Goal: Task Accomplishment & Management: Manage account settings

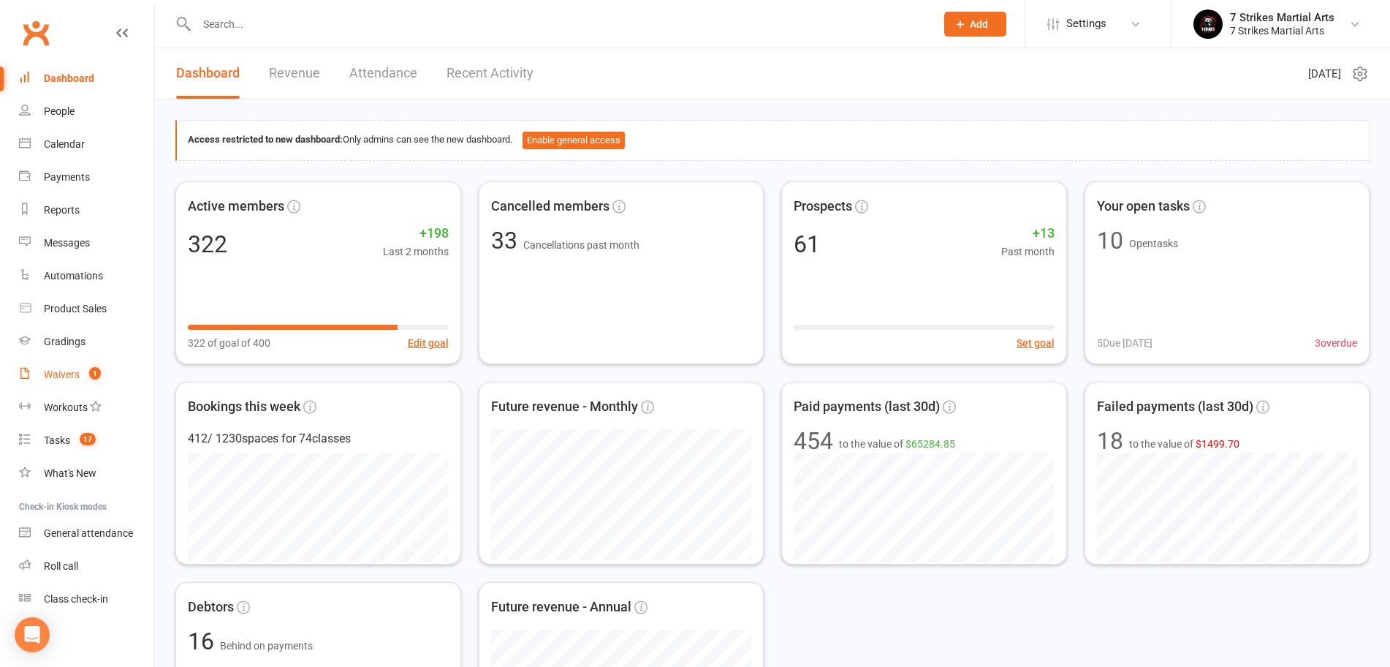
click at [69, 373] on div "Waivers" at bounding box center [62, 374] width 36 height 12
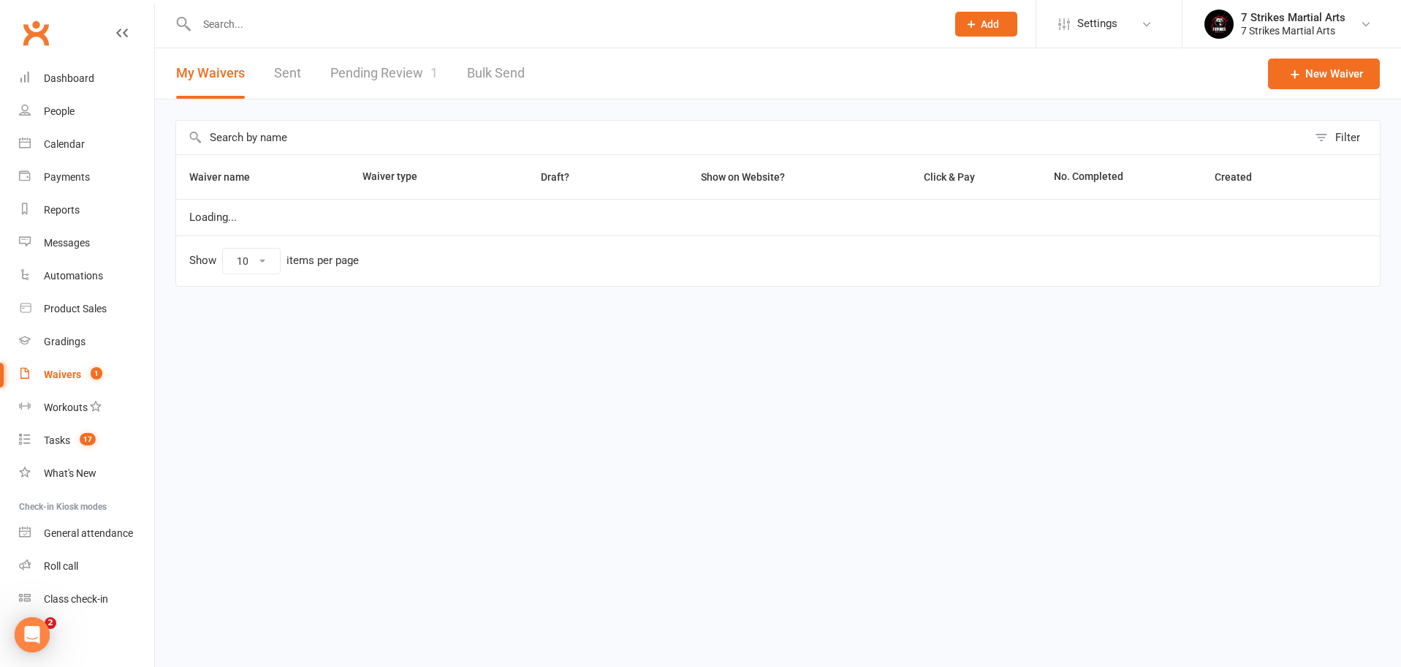
select select "50"
click at [371, 59] on link "Pending Review 1" at bounding box center [383, 73] width 107 height 50
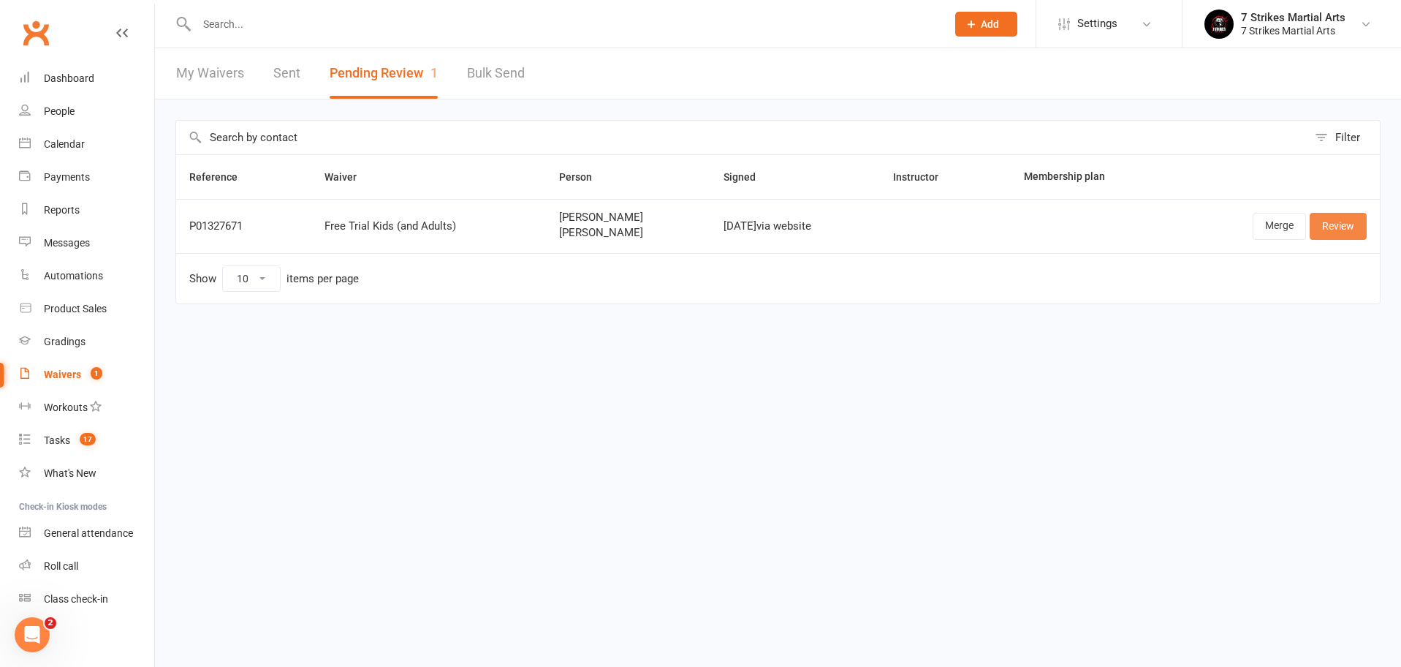
click at [1336, 229] on link "Review" at bounding box center [1338, 226] width 57 height 26
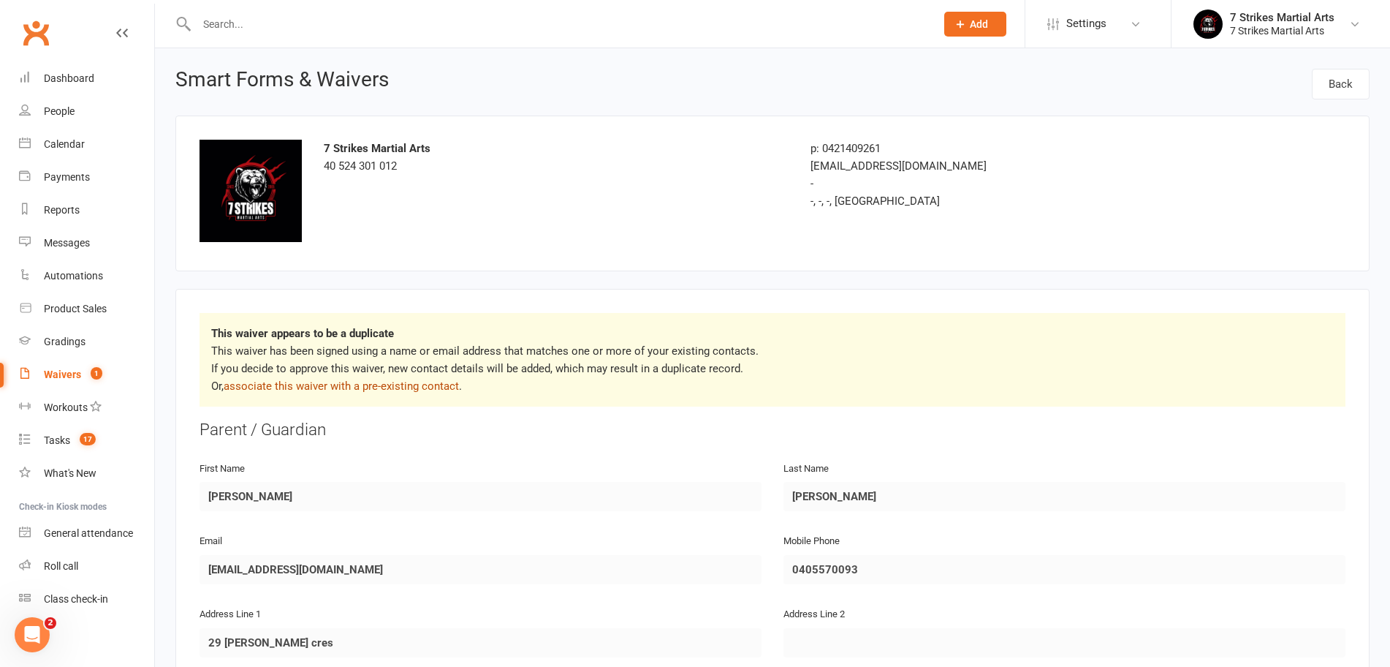
click at [403, 389] on link "associate this waiver with a pre-existing contact" at bounding box center [341, 385] width 235 height 13
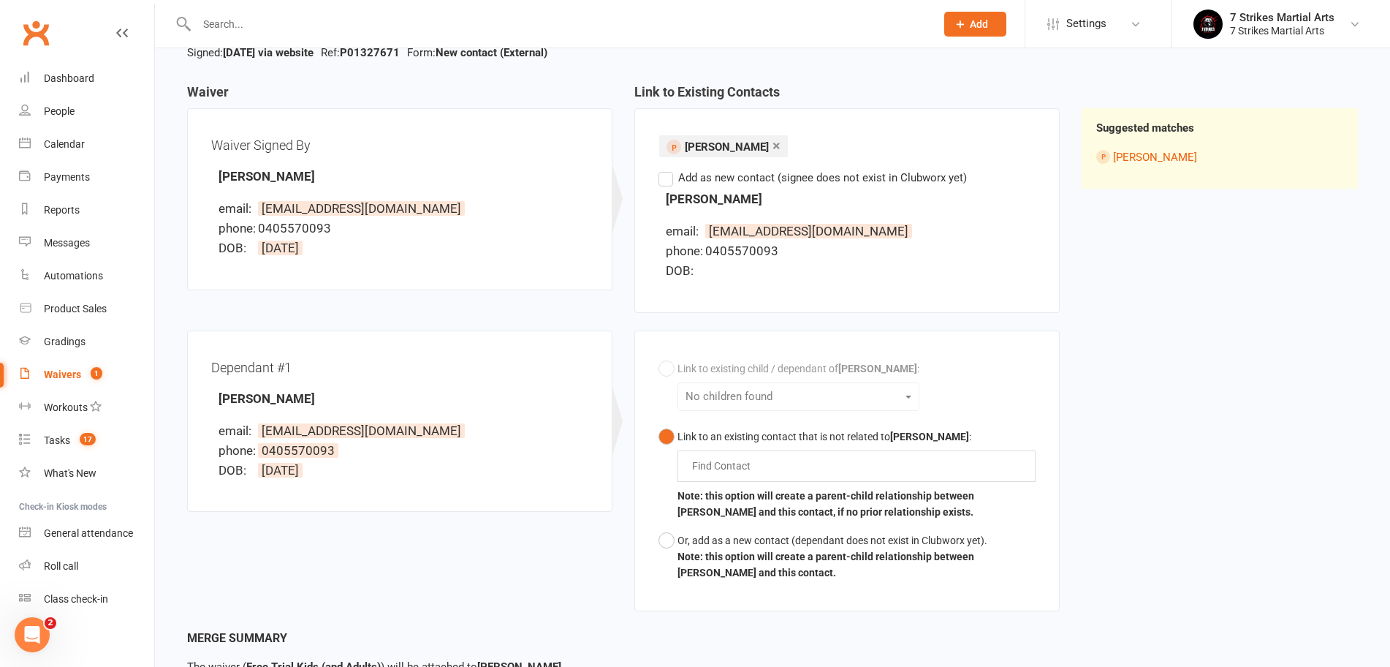
scroll to position [238, 0]
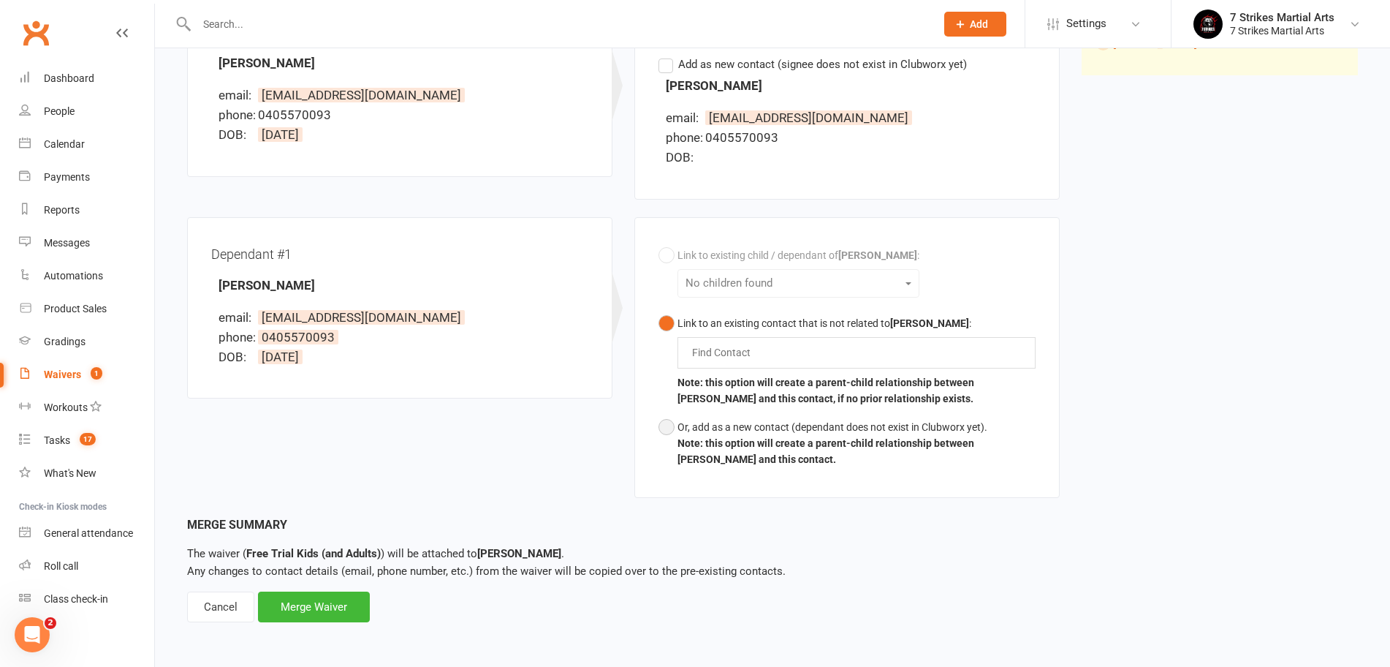
click at [754, 422] on div "Or, add as a new contact (dependant does not exist in Clubworx yet)." at bounding box center [857, 427] width 358 height 16
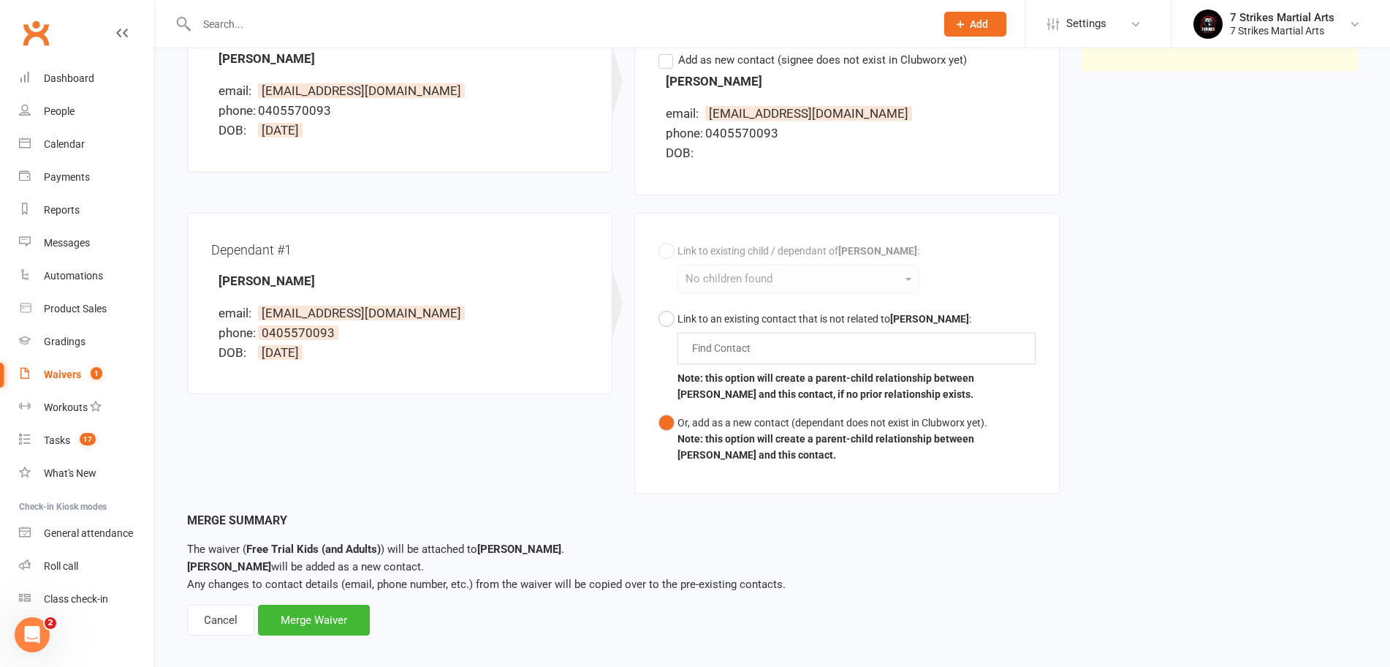
scroll to position [0, 0]
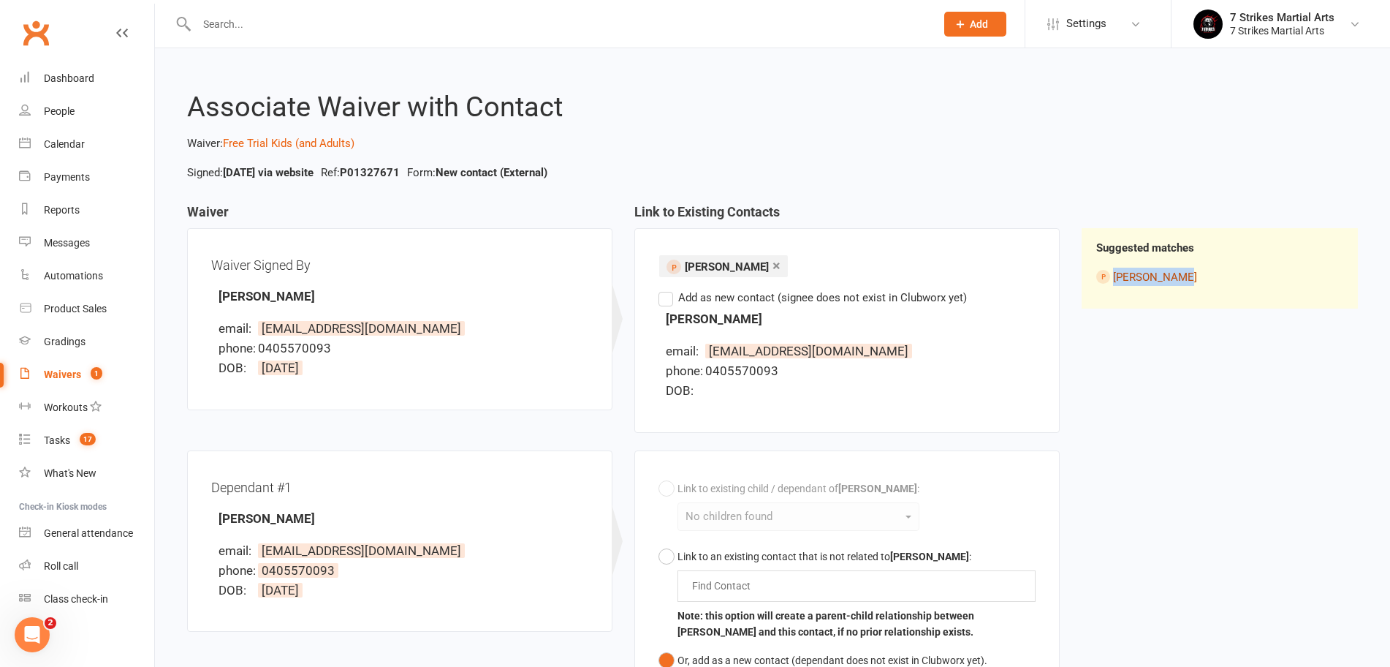
click at [1146, 274] on link "[PERSON_NAME]" at bounding box center [1155, 276] width 84 height 13
click at [1131, 391] on div "Waiver Waiver Signed By Sarah Jacobs email: sar4jh@gmail.com phone: 0405570093 …" at bounding box center [772, 477] width 1193 height 544
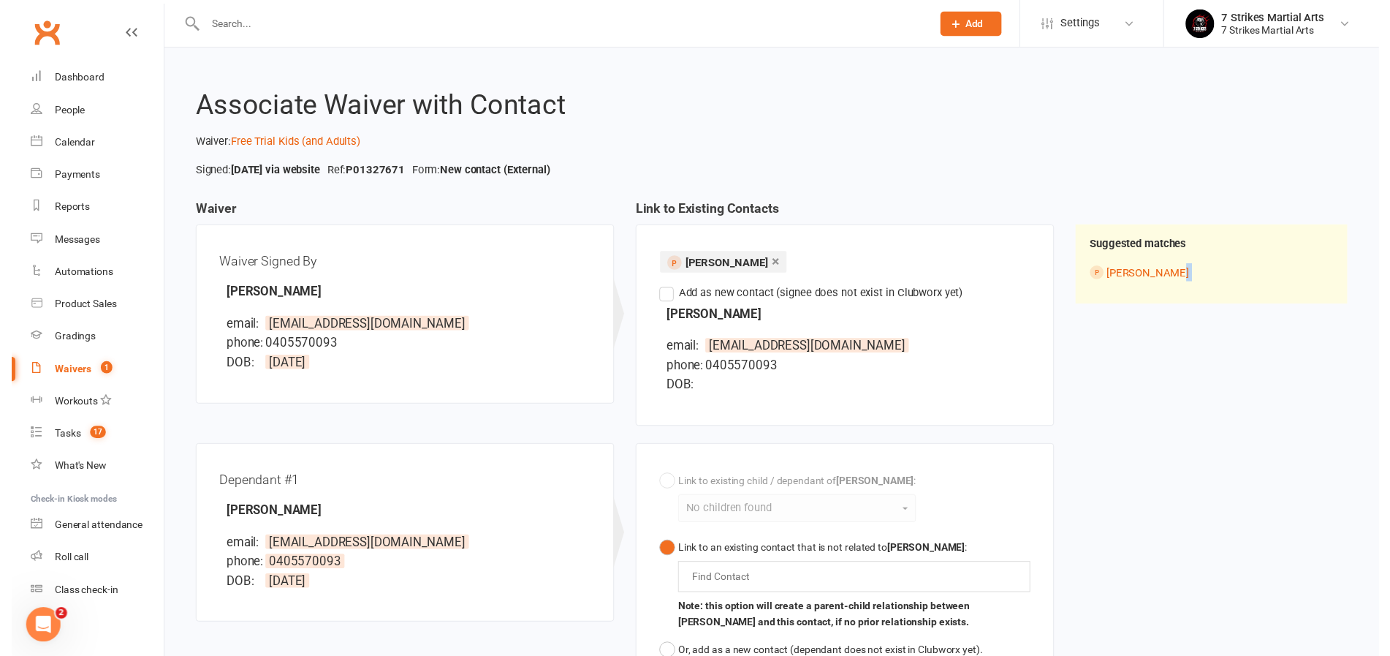
scroll to position [260, 0]
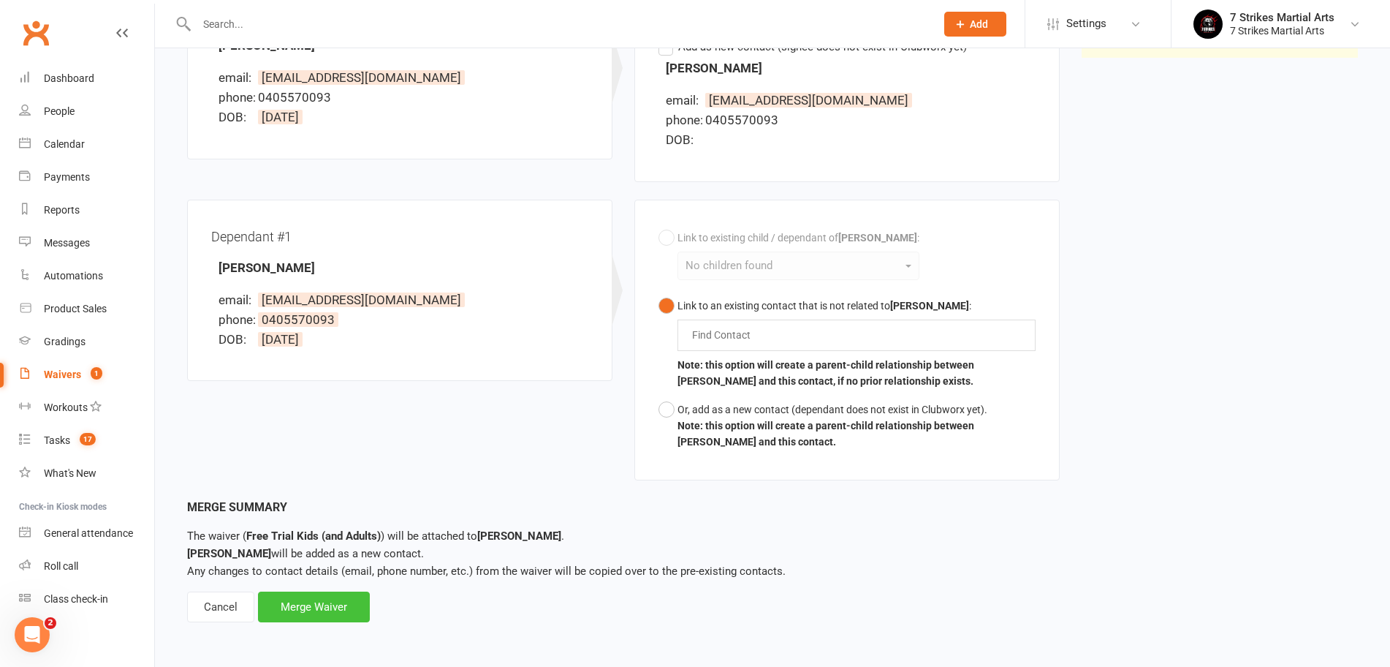
click at [344, 594] on div "Merge Waiver" at bounding box center [314, 606] width 112 height 31
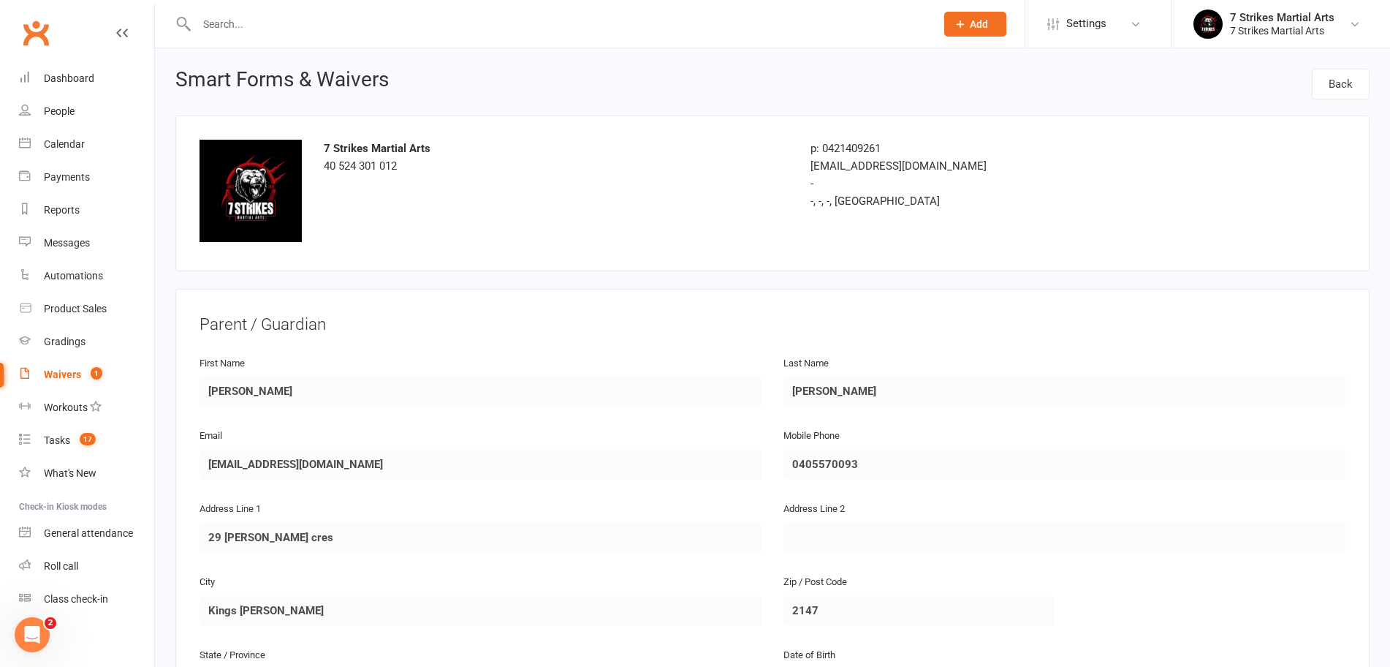
click at [56, 363] on link "Waivers 1" at bounding box center [86, 374] width 135 height 33
select select "50"
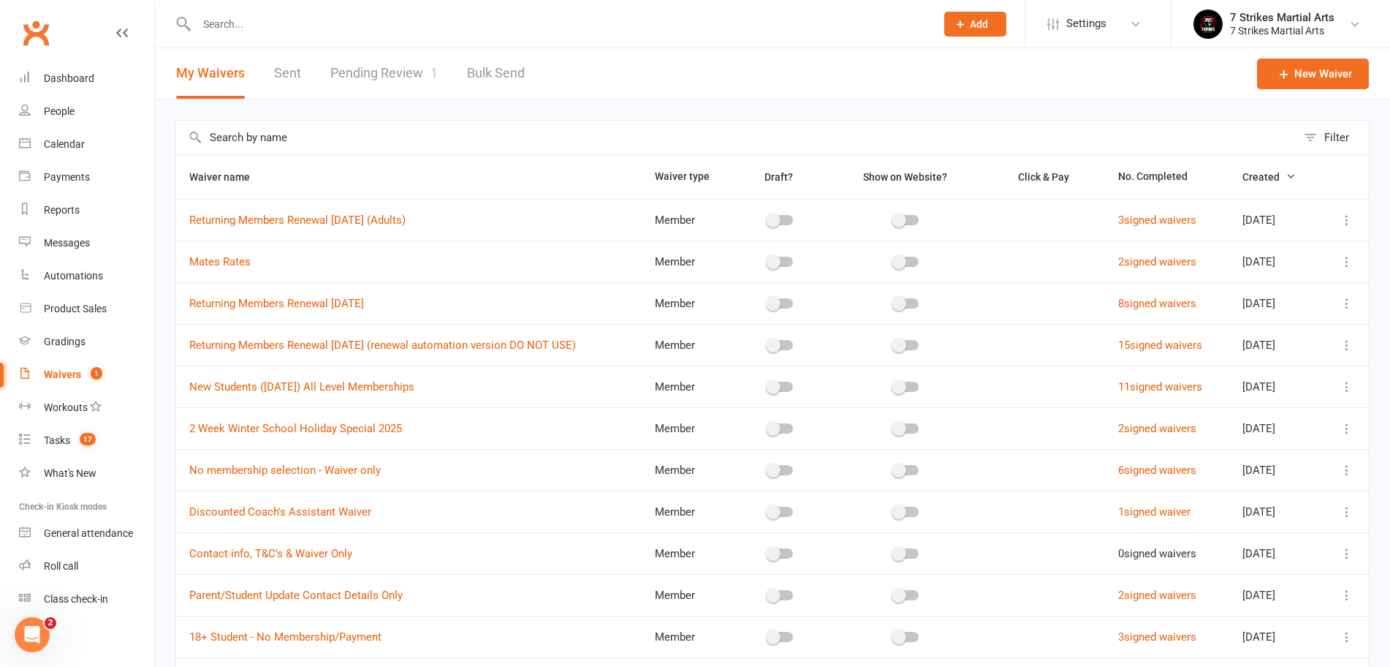
click at [395, 72] on link "Pending Review 1" at bounding box center [383, 73] width 107 height 50
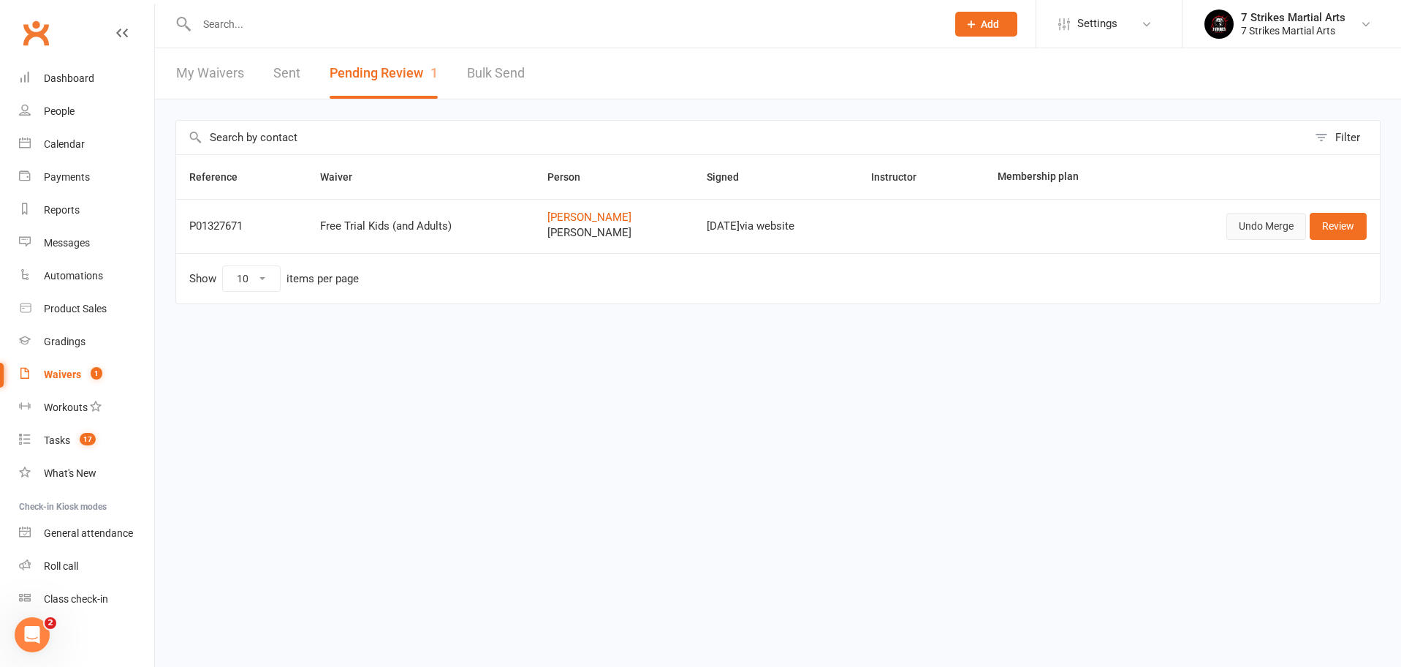
click at [1268, 220] on button "Undo Merge" at bounding box center [1267, 226] width 80 height 26
click at [1347, 220] on link "Review" at bounding box center [1338, 226] width 57 height 26
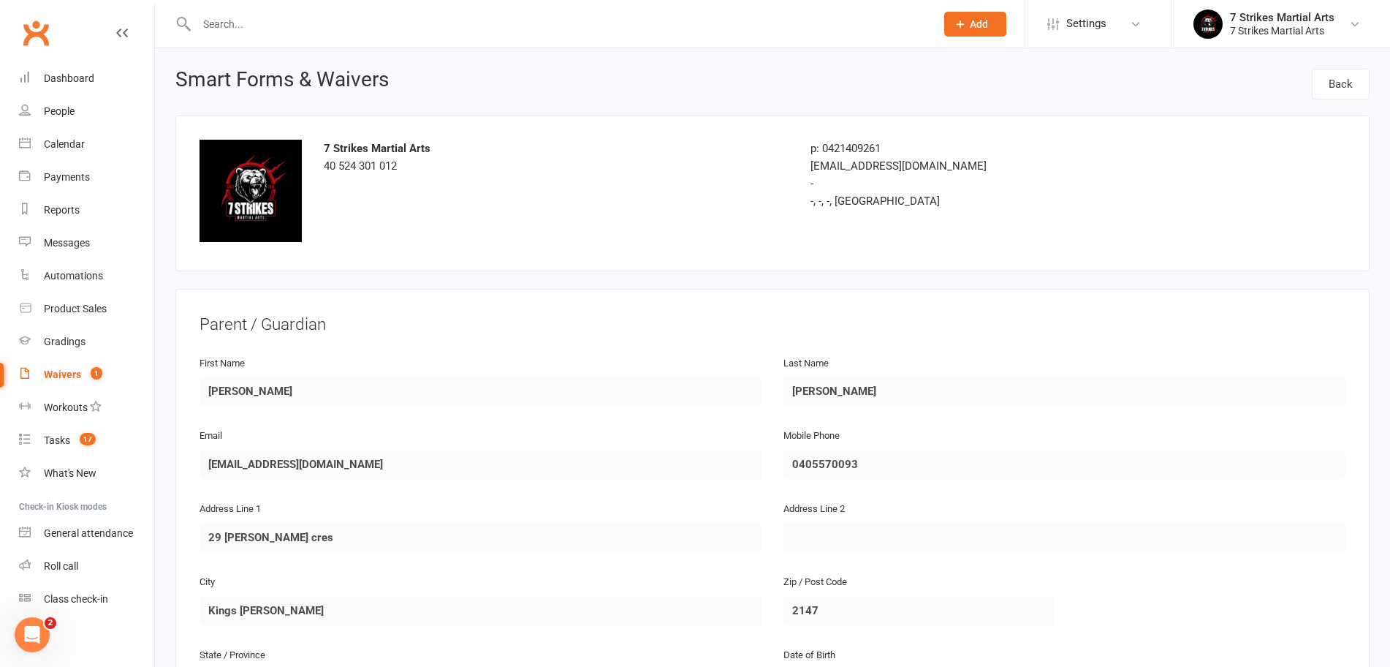
click at [59, 369] on div "Waivers" at bounding box center [62, 374] width 37 height 12
select select "50"
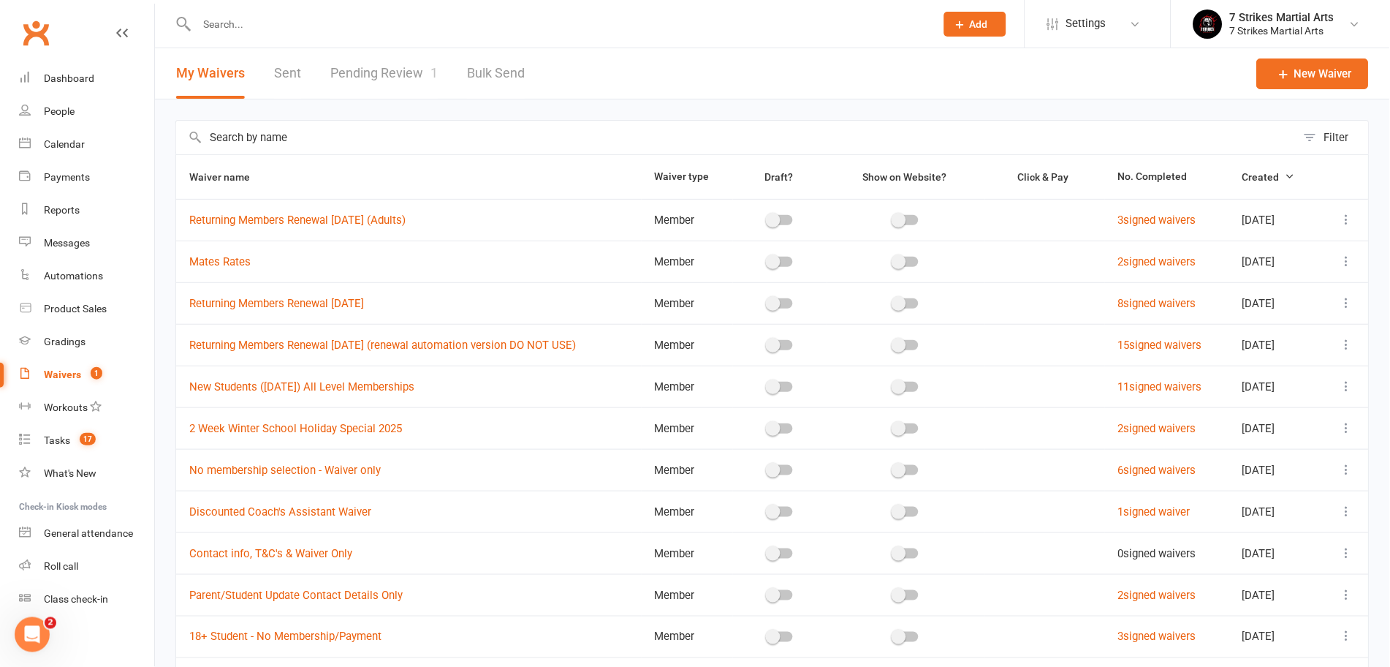
click at [414, 66] on link "Pending Review 1" at bounding box center [383, 73] width 107 height 50
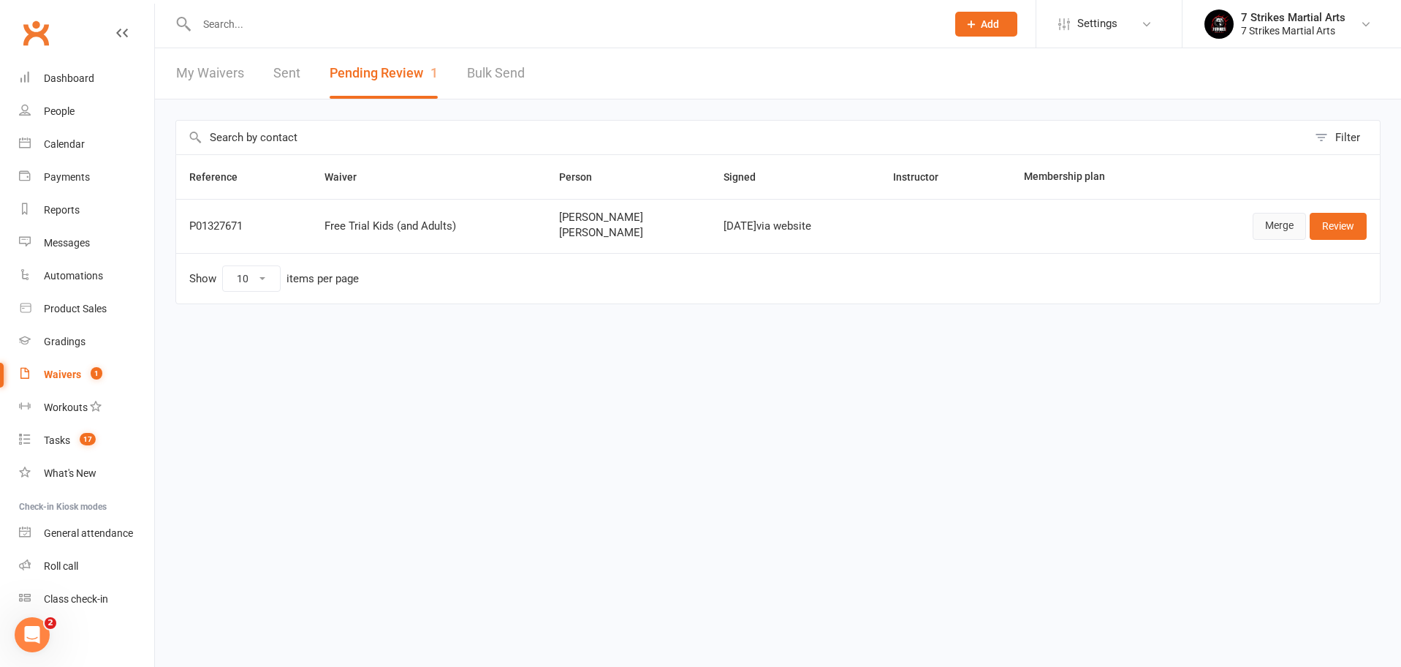
click at [1277, 227] on link "Merge" at bounding box center [1279, 226] width 53 height 26
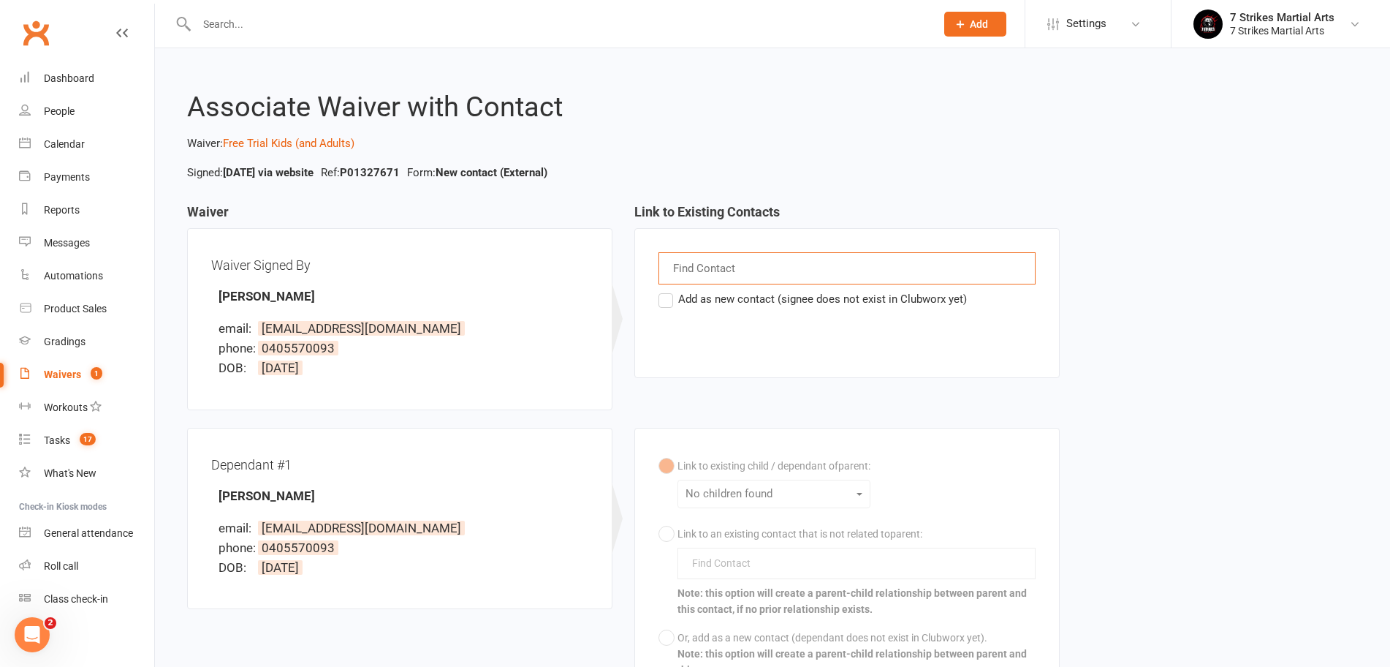
click at [715, 259] on input "text" at bounding box center [706, 268] width 69 height 19
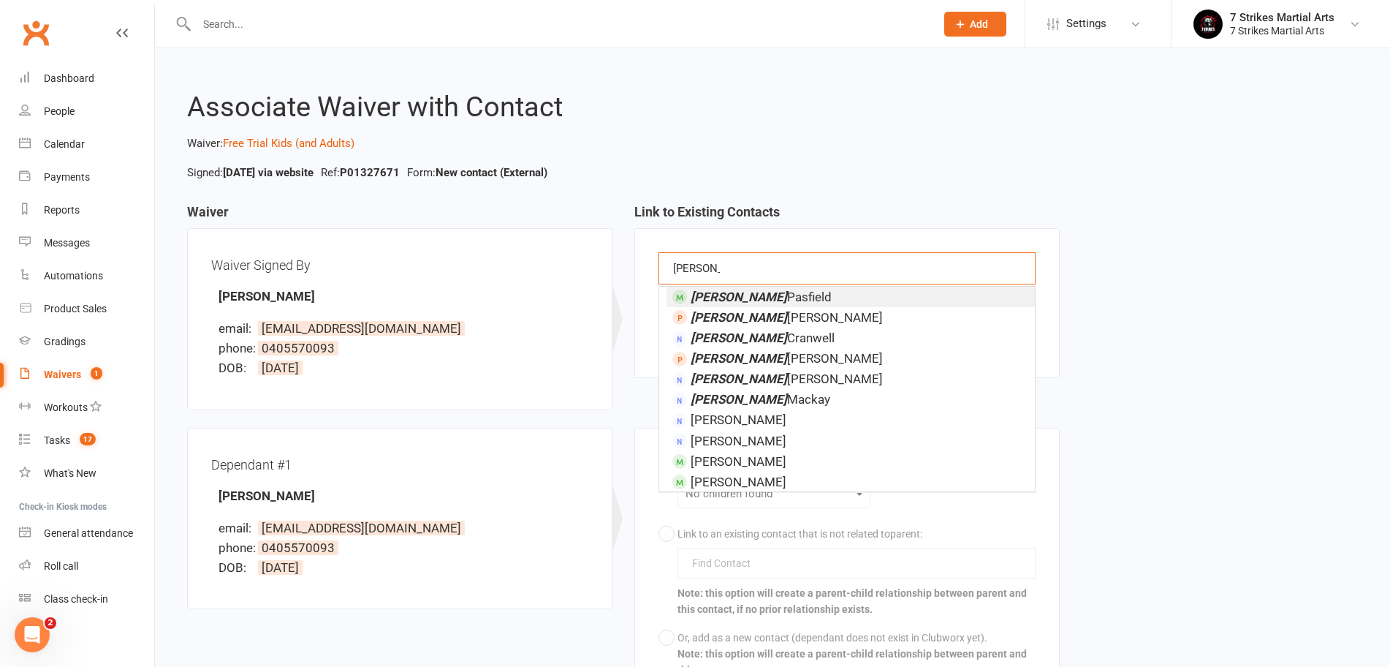
type input "[PERSON_NAME]"
drag, startPoint x: 715, startPoint y: 258, endPoint x: 762, endPoint y: 317, distance: 75.3
click at [762, 317] on span "Sarah Jacobs" at bounding box center [787, 317] width 192 height 15
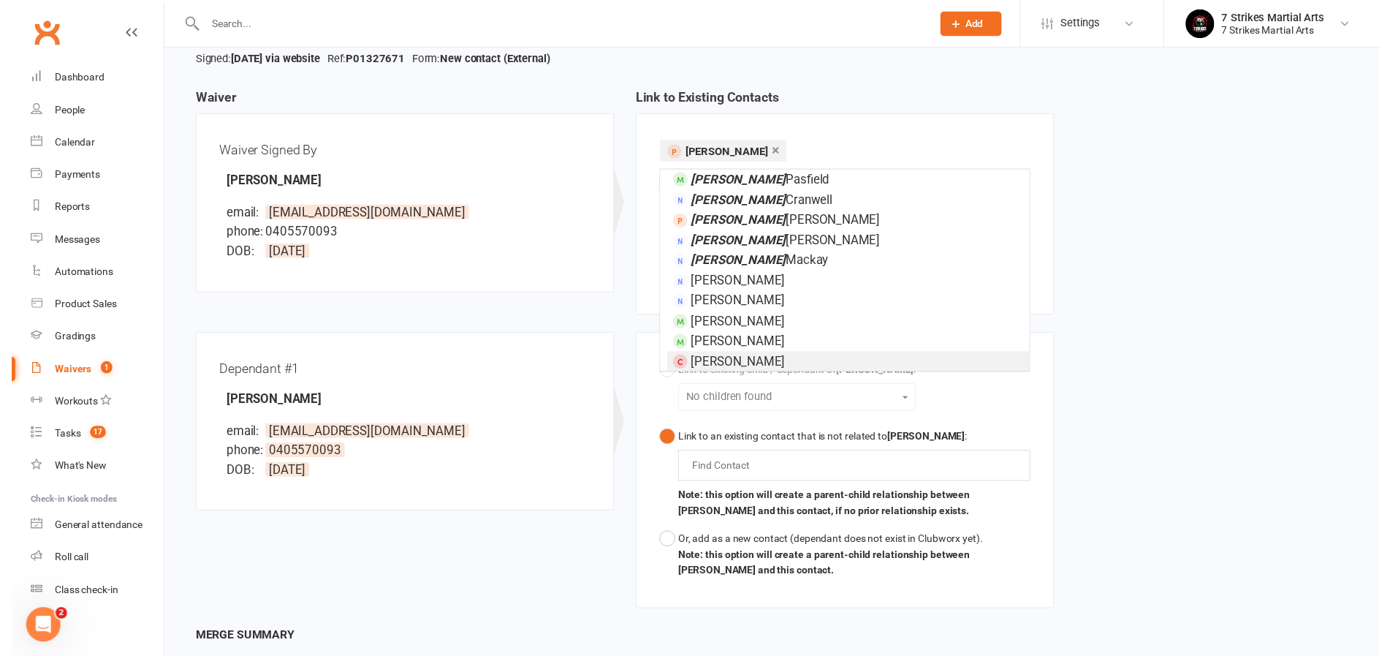
scroll to position [241, 0]
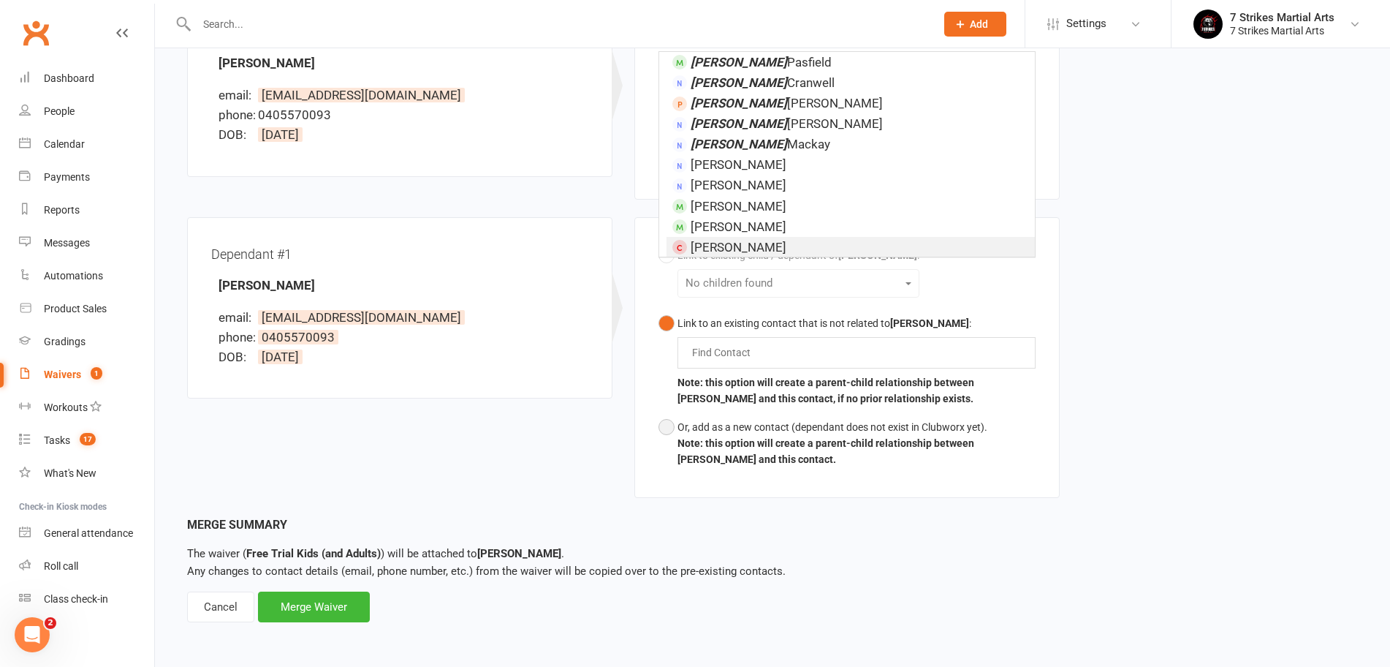
click at [669, 413] on button "Or, add as a new contact (dependant does not exist in Clubworx yet). Note: this…" at bounding box center [847, 443] width 377 height 61
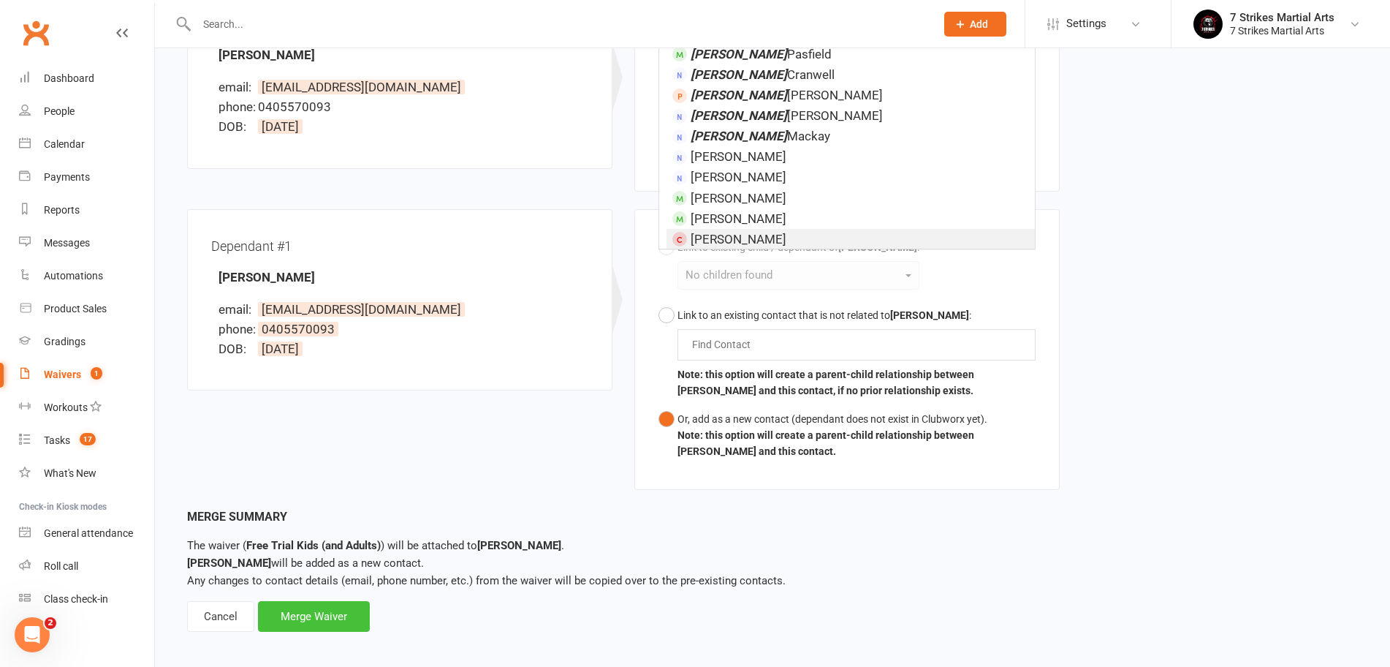
click at [294, 615] on div "Merge Waiver" at bounding box center [314, 616] width 112 height 31
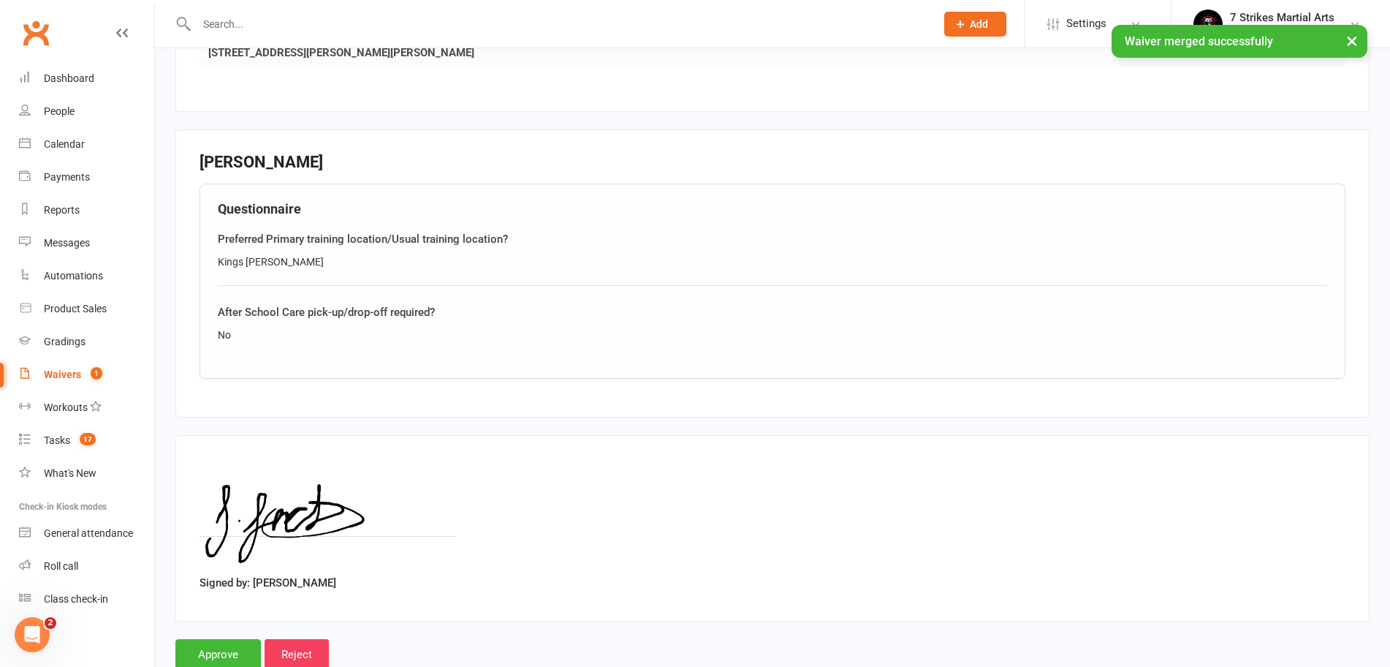
scroll to position [1540, 0]
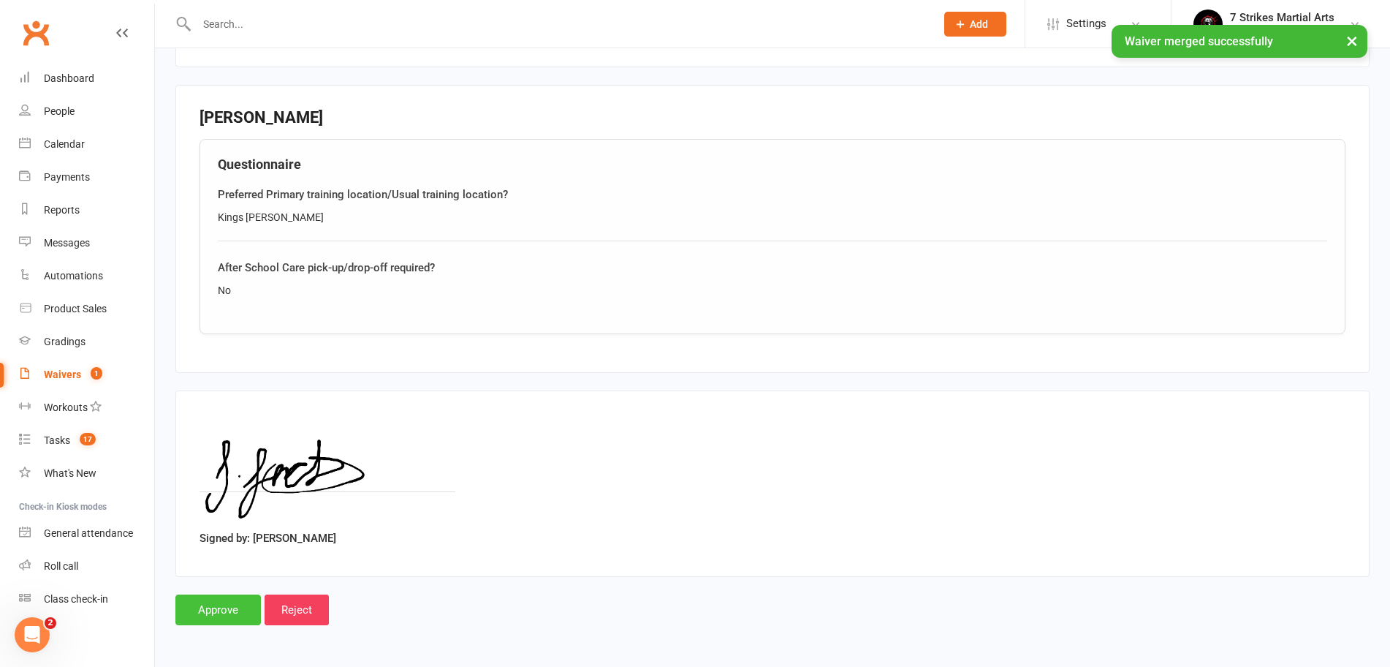
click at [219, 601] on input "Approve" at bounding box center [218, 609] width 86 height 31
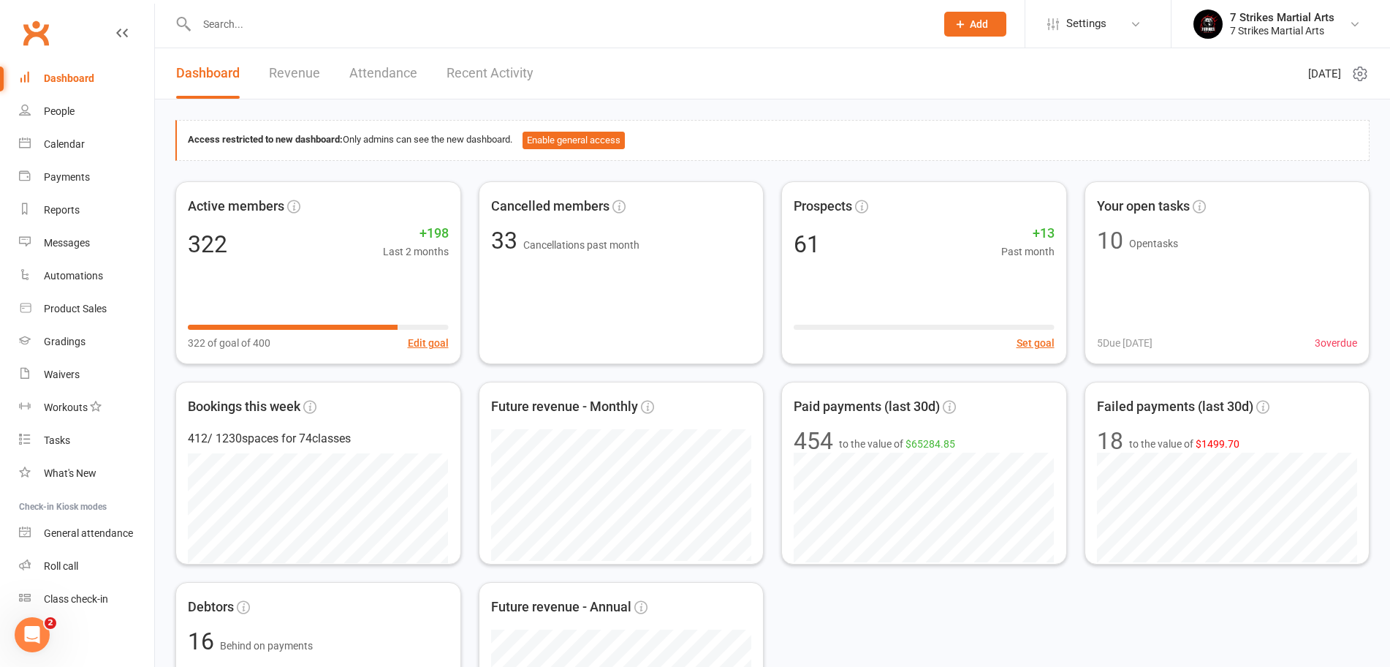
click at [375, 32] on input "text" at bounding box center [558, 24] width 733 height 20
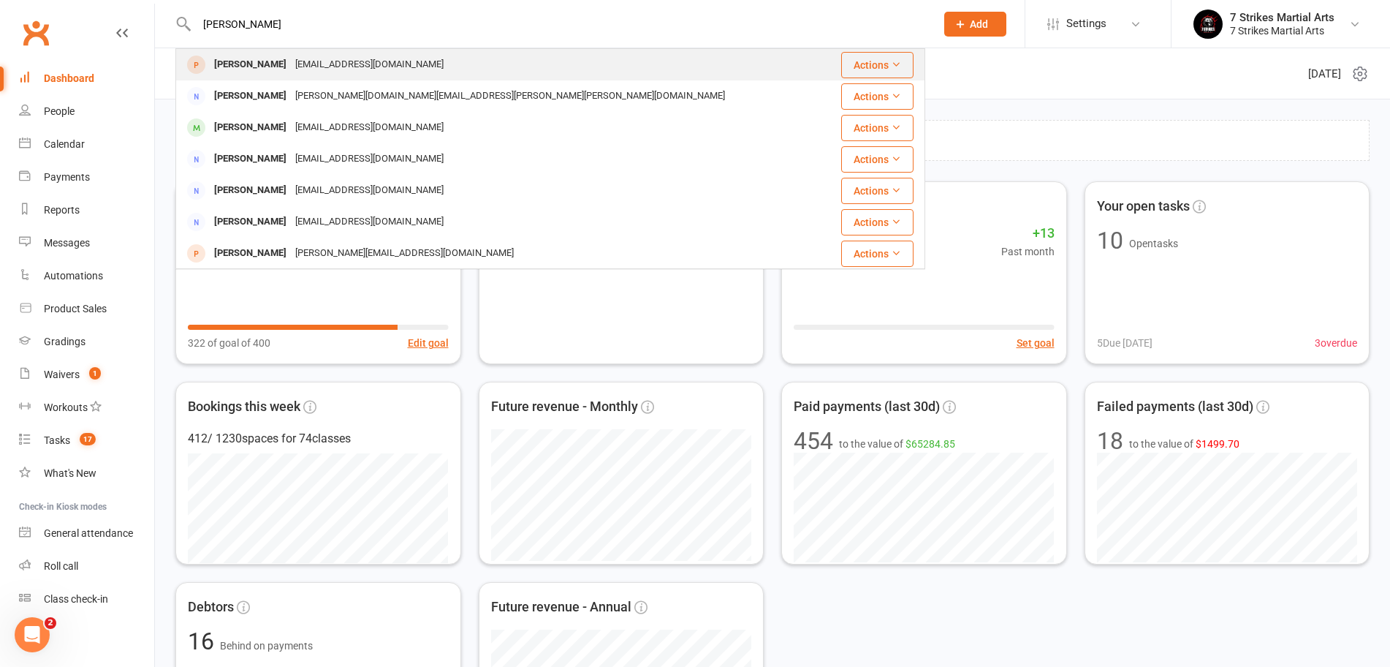
type input "[PERSON_NAME]"
click at [291, 62] on div "[EMAIL_ADDRESS][DOMAIN_NAME]" at bounding box center [369, 64] width 157 height 21
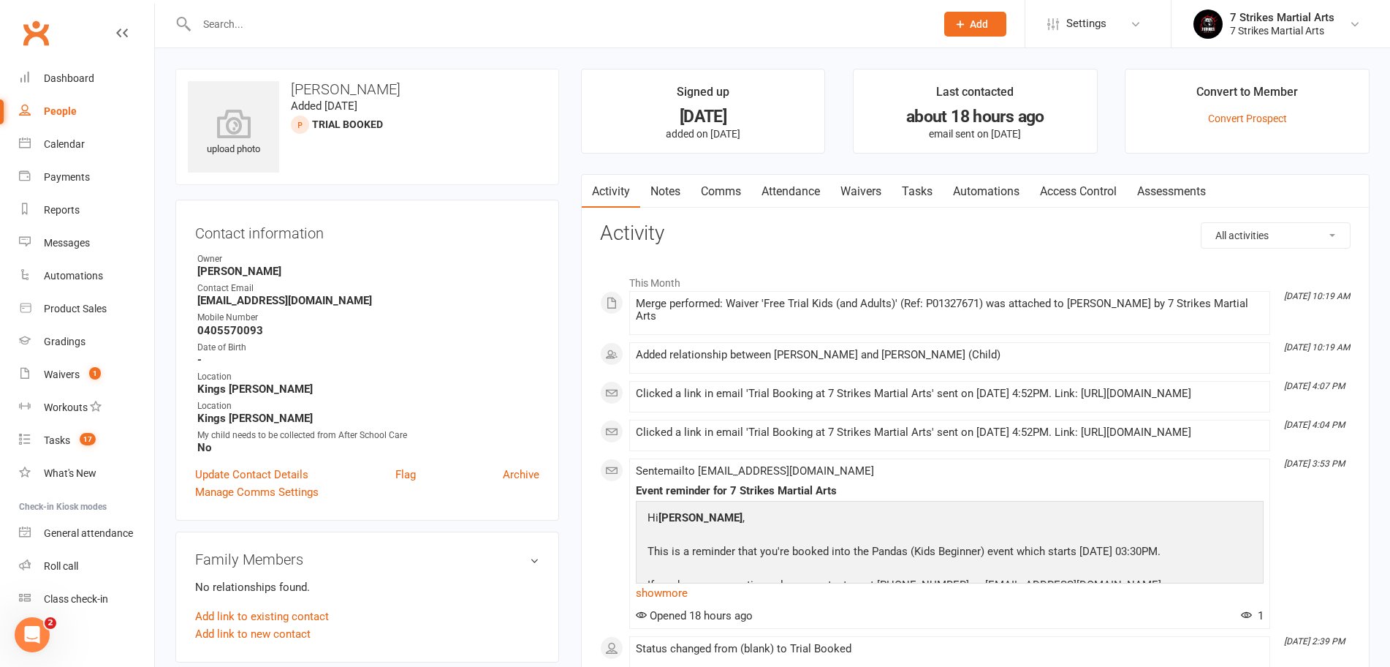
click at [665, 187] on link "Notes" at bounding box center [665, 192] width 50 height 34
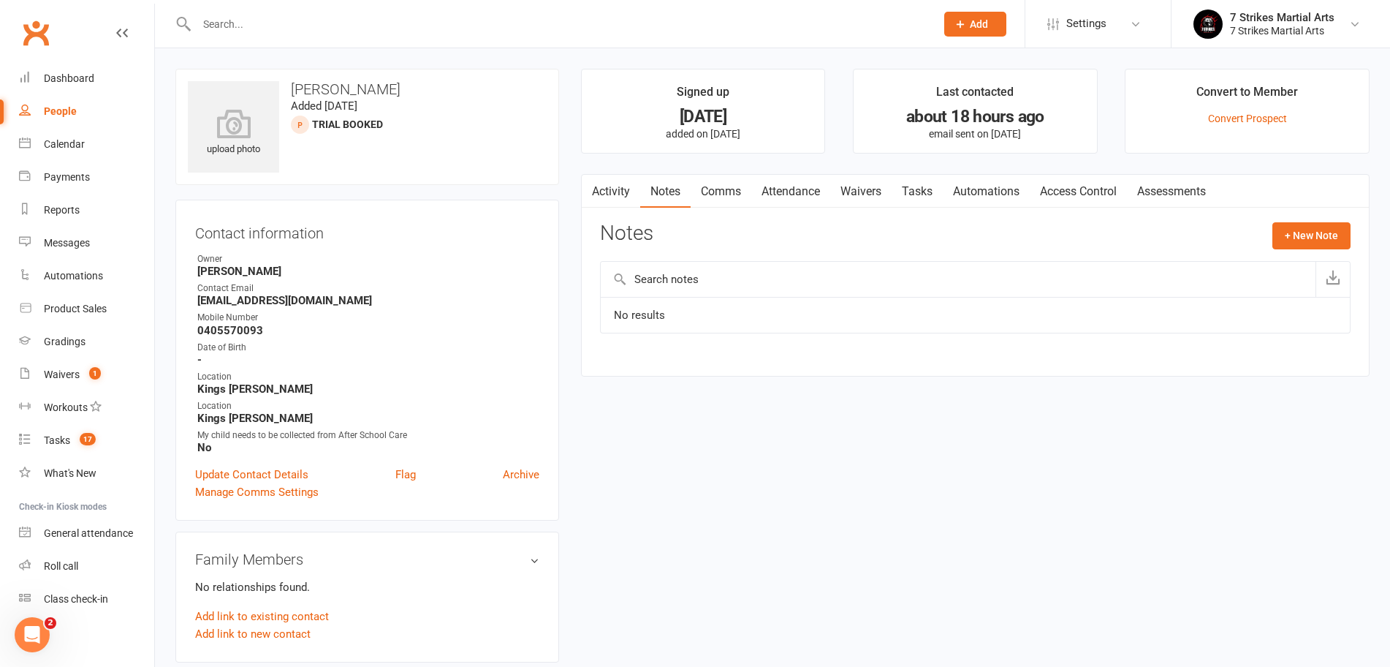
click at [613, 189] on link "Activity" at bounding box center [611, 192] width 58 height 34
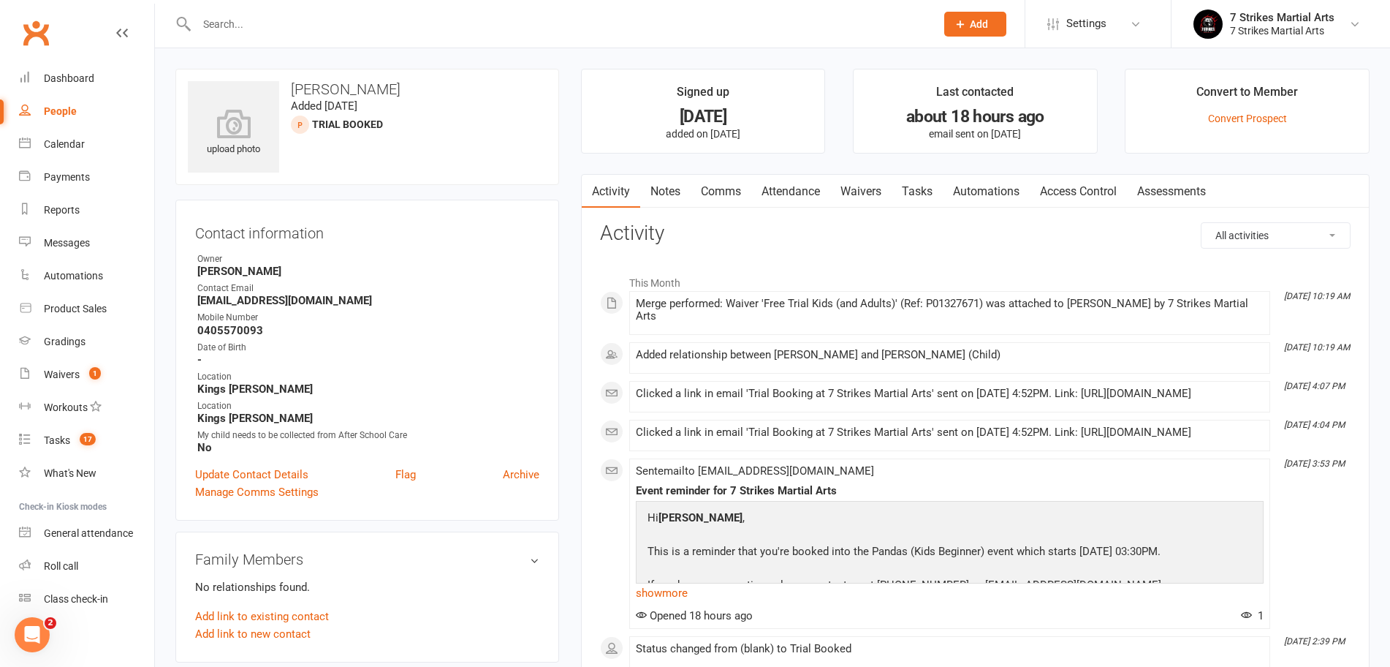
click at [805, 193] on link "Attendance" at bounding box center [790, 192] width 79 height 34
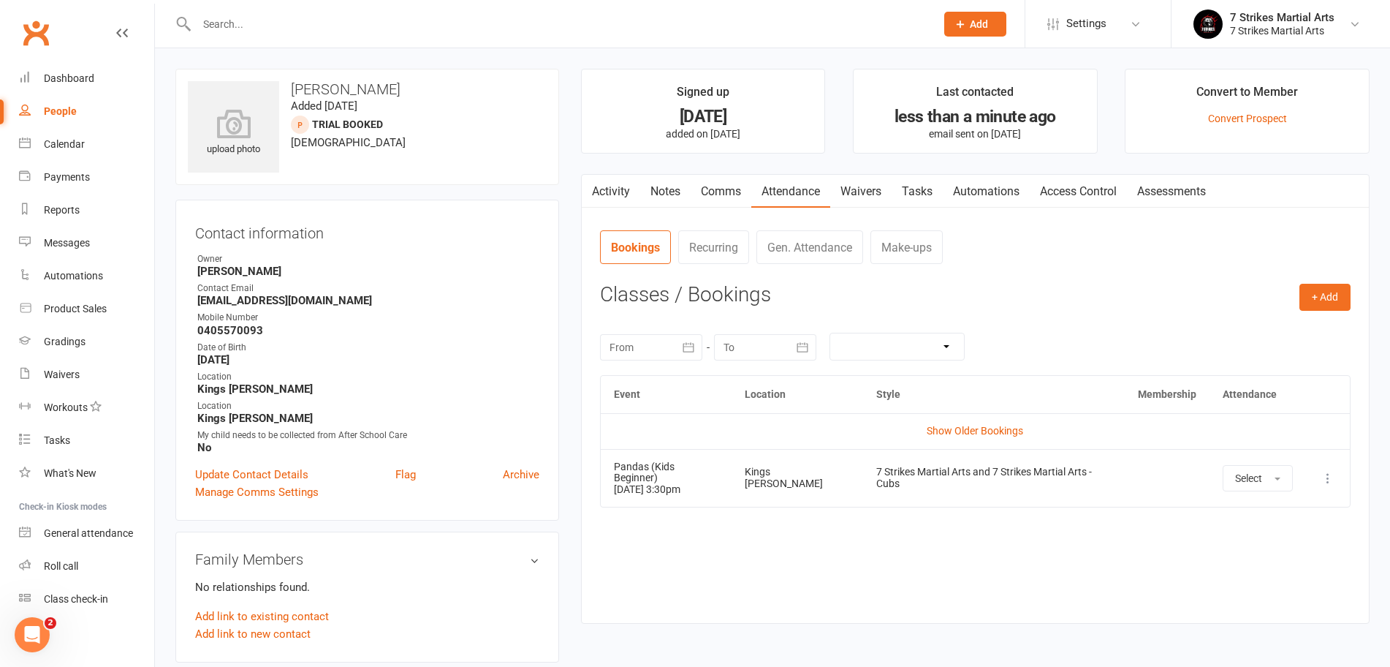
click at [1327, 472] on icon at bounding box center [1328, 478] width 15 height 15
click at [1268, 523] on link "View event" at bounding box center [1264, 535] width 145 height 29
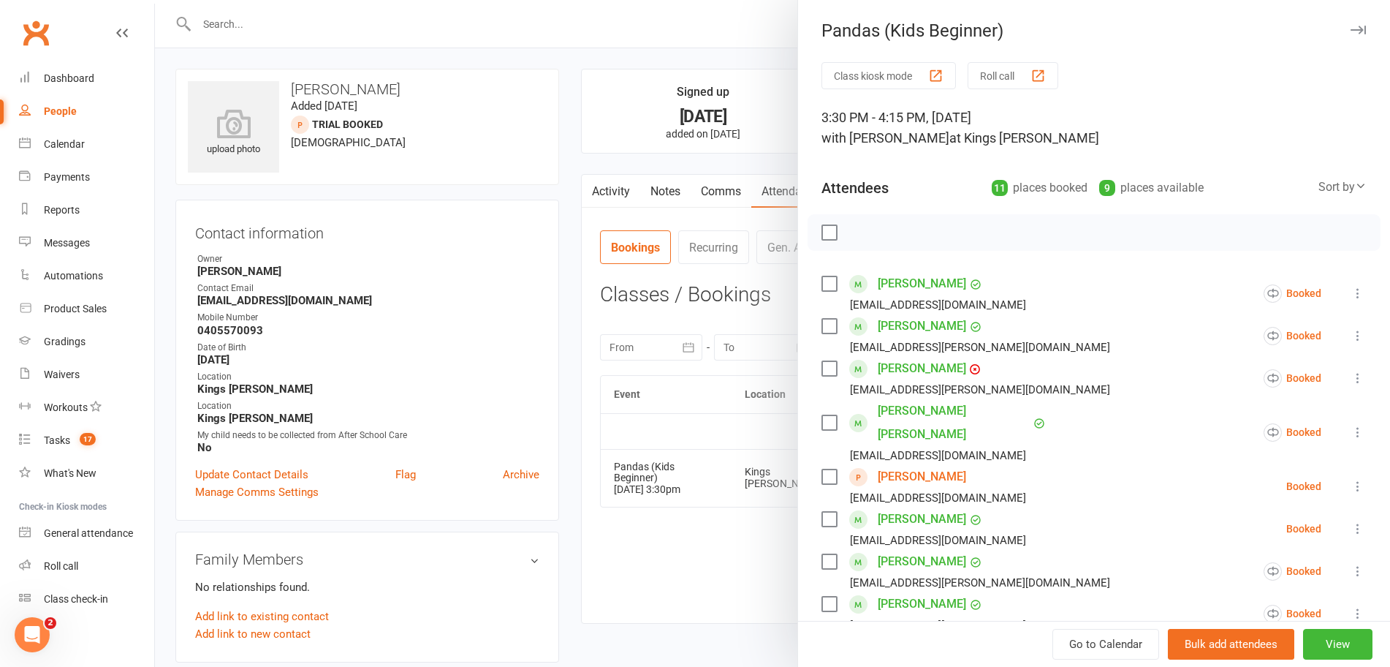
scroll to position [285, 0]
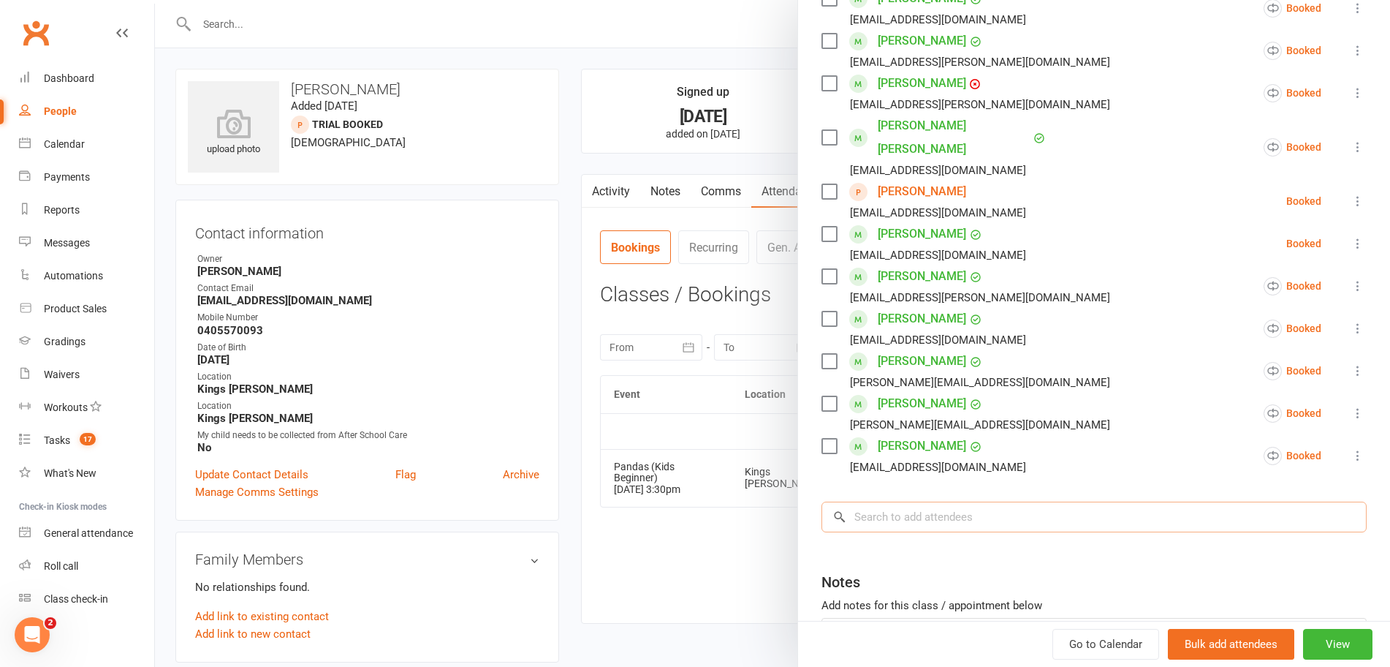
click at [936, 501] on input "search" at bounding box center [1094, 516] width 545 height 31
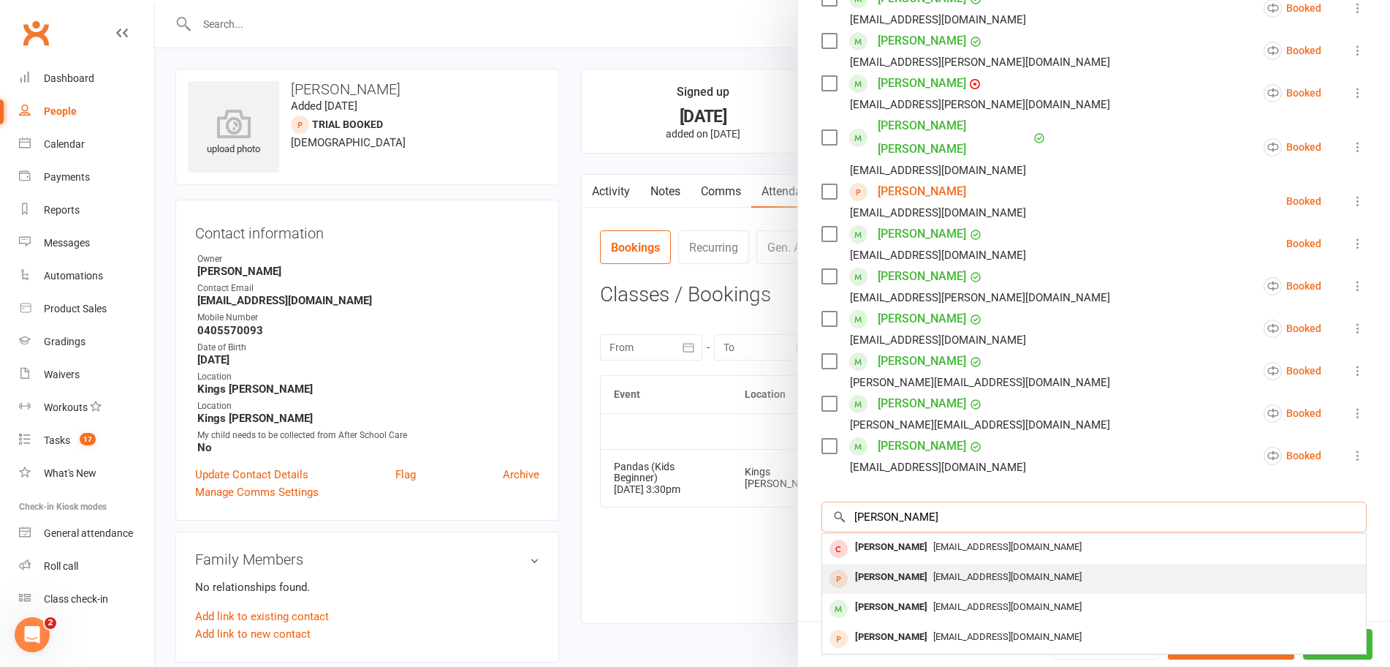
type input "mason"
click at [933, 571] on span "sar4jh@gmail.com" at bounding box center [1007, 576] width 148 height 11
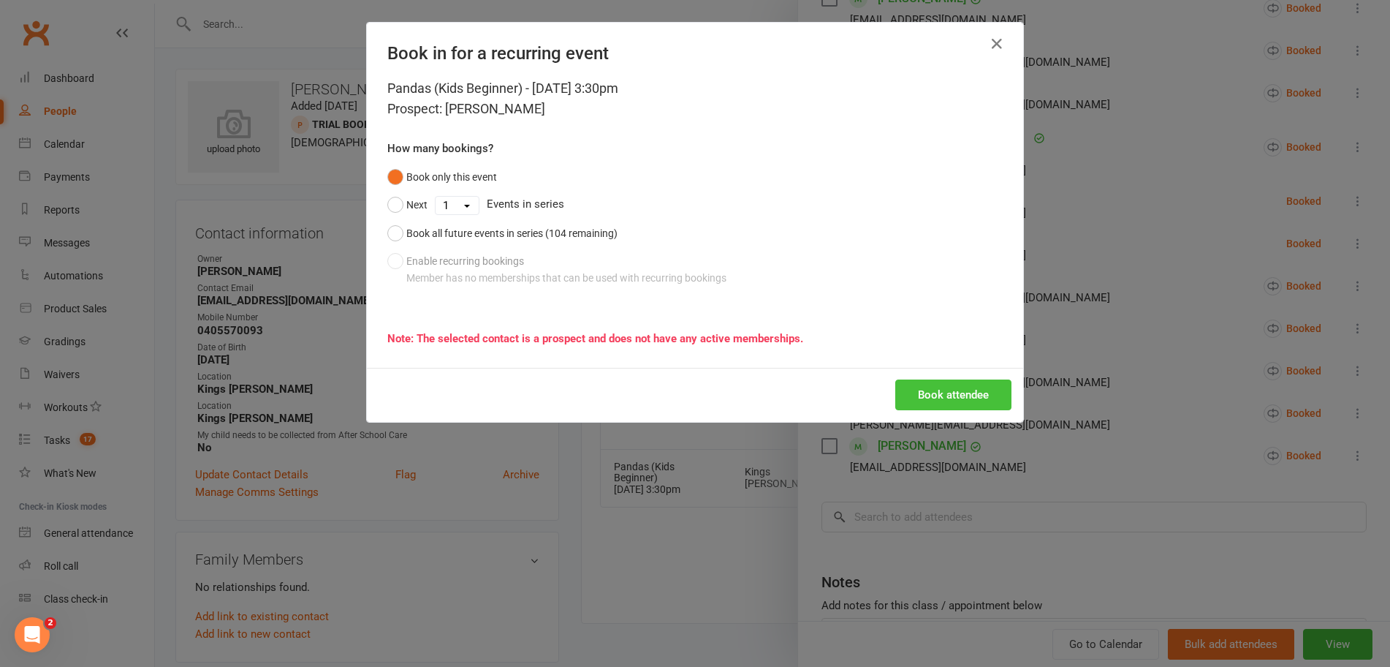
click at [988, 389] on button "Book attendee" at bounding box center [953, 394] width 116 height 31
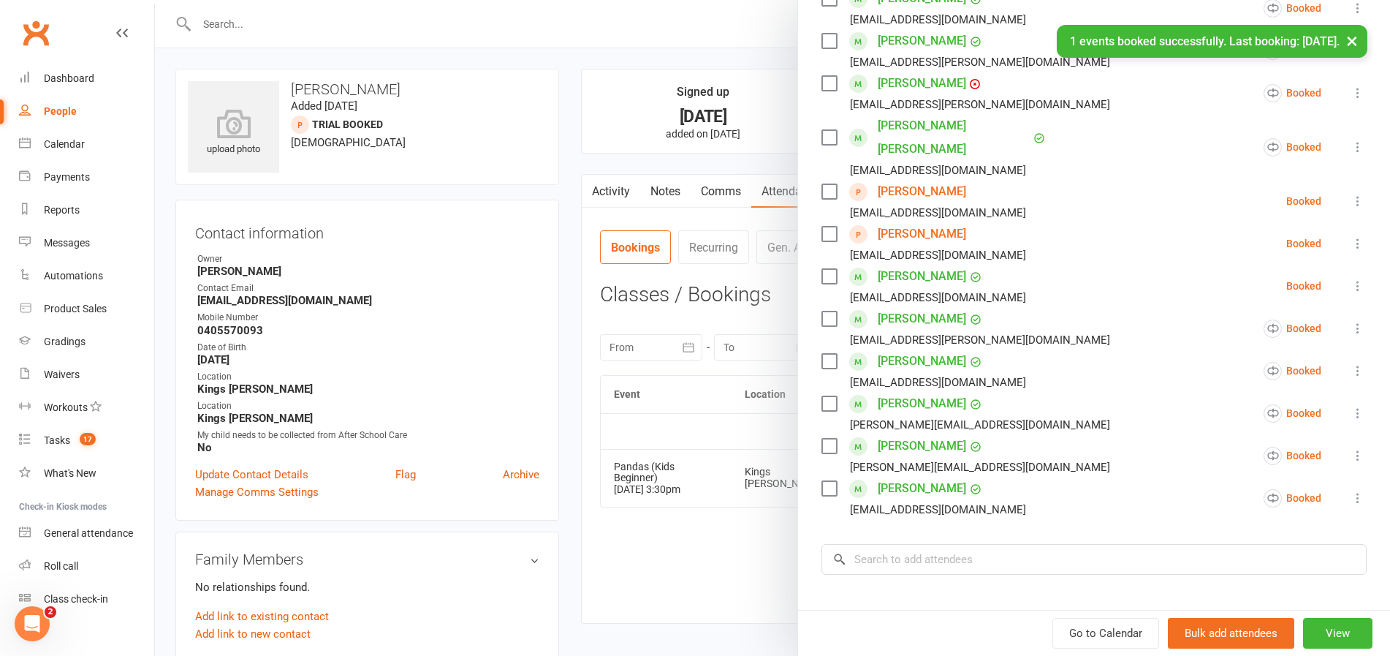
click at [1351, 236] on icon at bounding box center [1358, 243] width 15 height 15
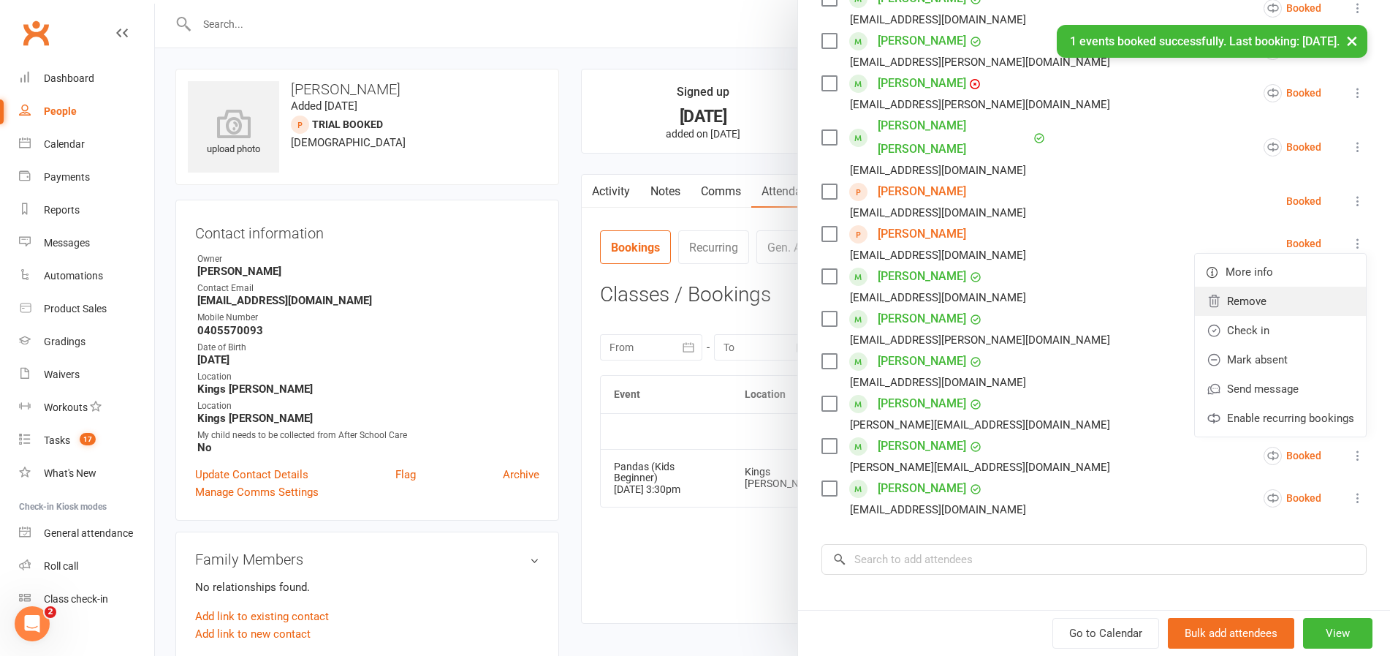
click at [1232, 287] on link "Remove" at bounding box center [1280, 301] width 171 height 29
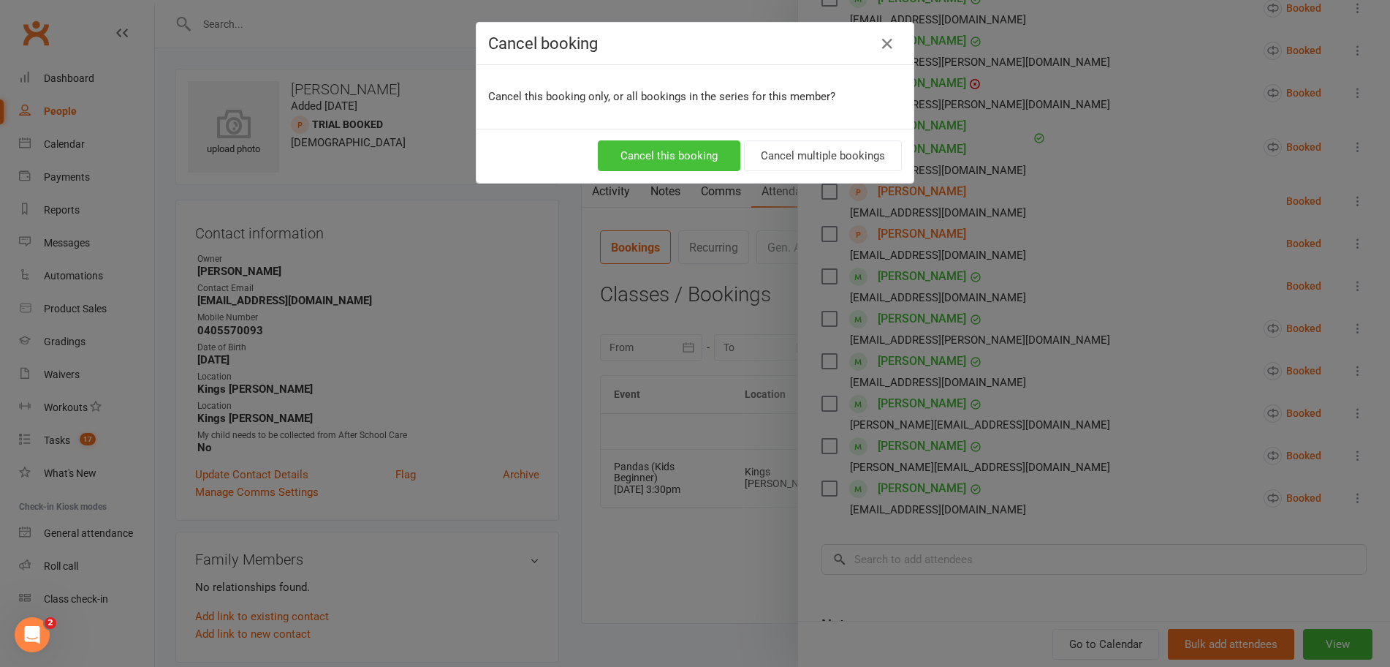
click at [686, 159] on button "Cancel this booking" at bounding box center [669, 155] width 143 height 31
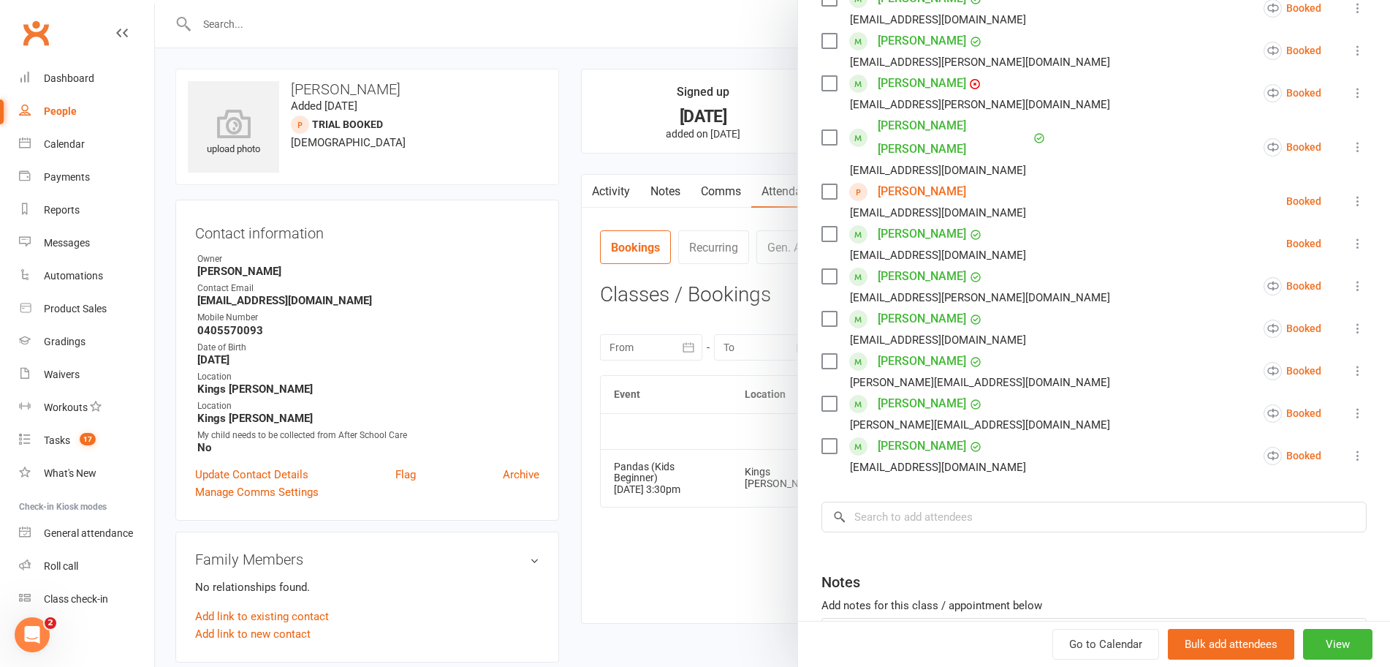
click at [1351, 236] on icon at bounding box center [1358, 243] width 15 height 15
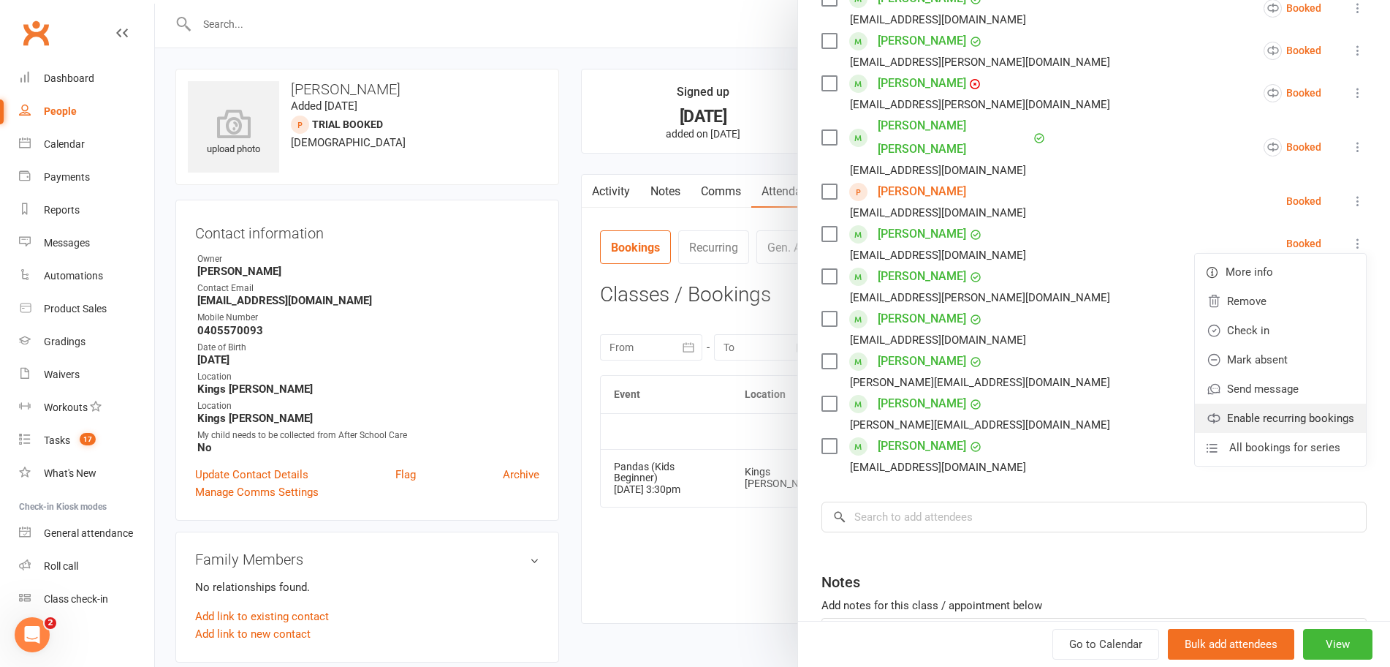
click at [1275, 404] on link "Enable recurring bookings" at bounding box center [1280, 418] width 171 height 29
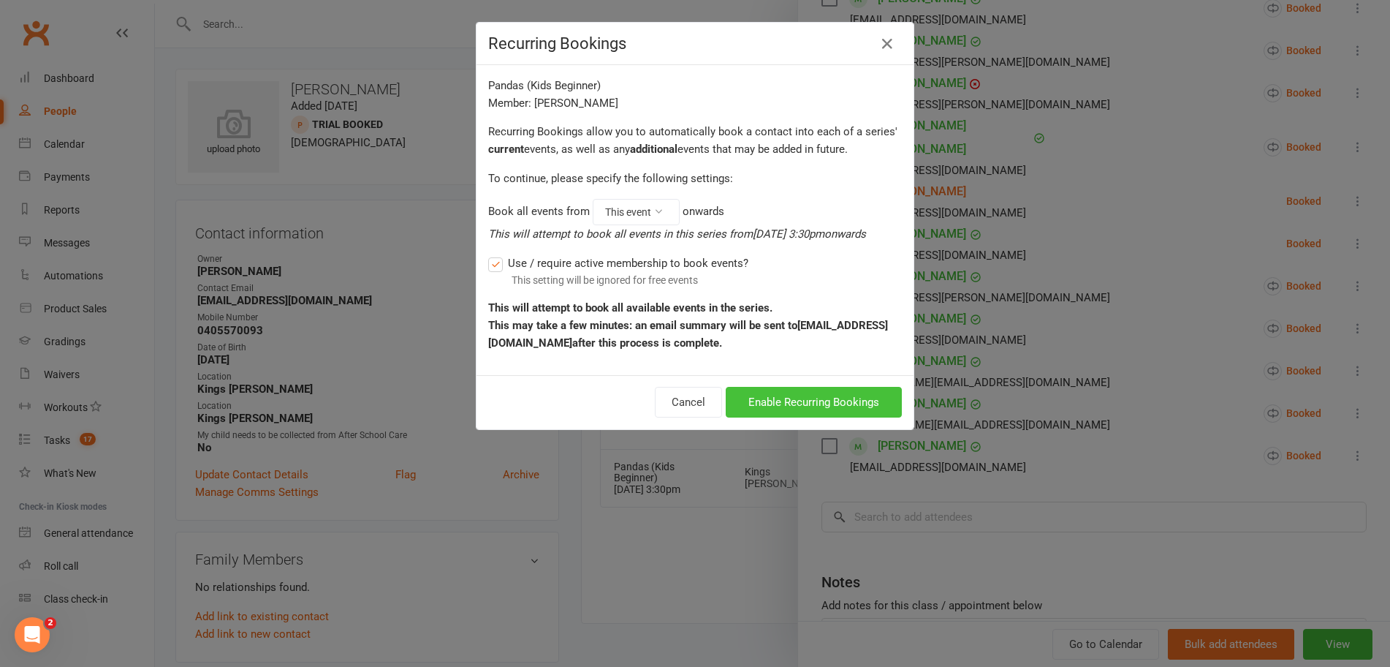
click at [806, 396] on button "Enable Recurring Bookings" at bounding box center [814, 402] width 176 height 31
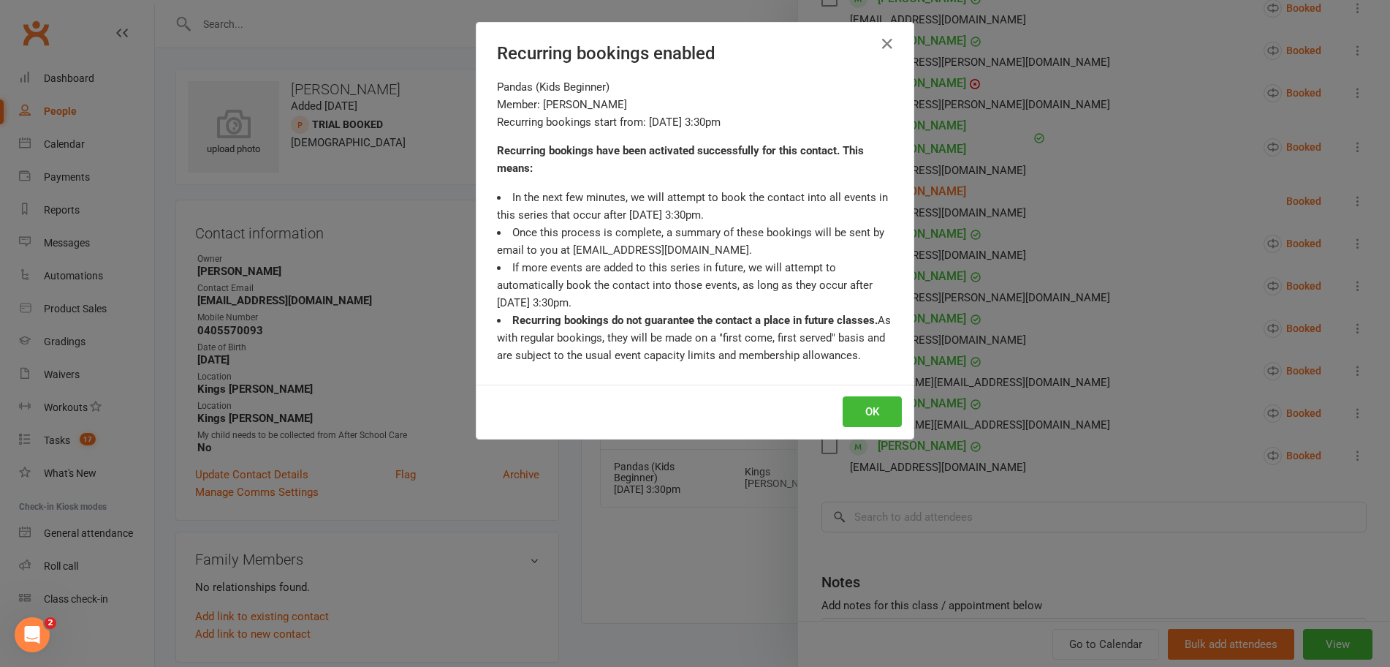
drag, startPoint x: 866, startPoint y: 405, endPoint x: 883, endPoint y: 402, distance: 17.1
click at [866, 405] on button "OK" at bounding box center [872, 411] width 59 height 31
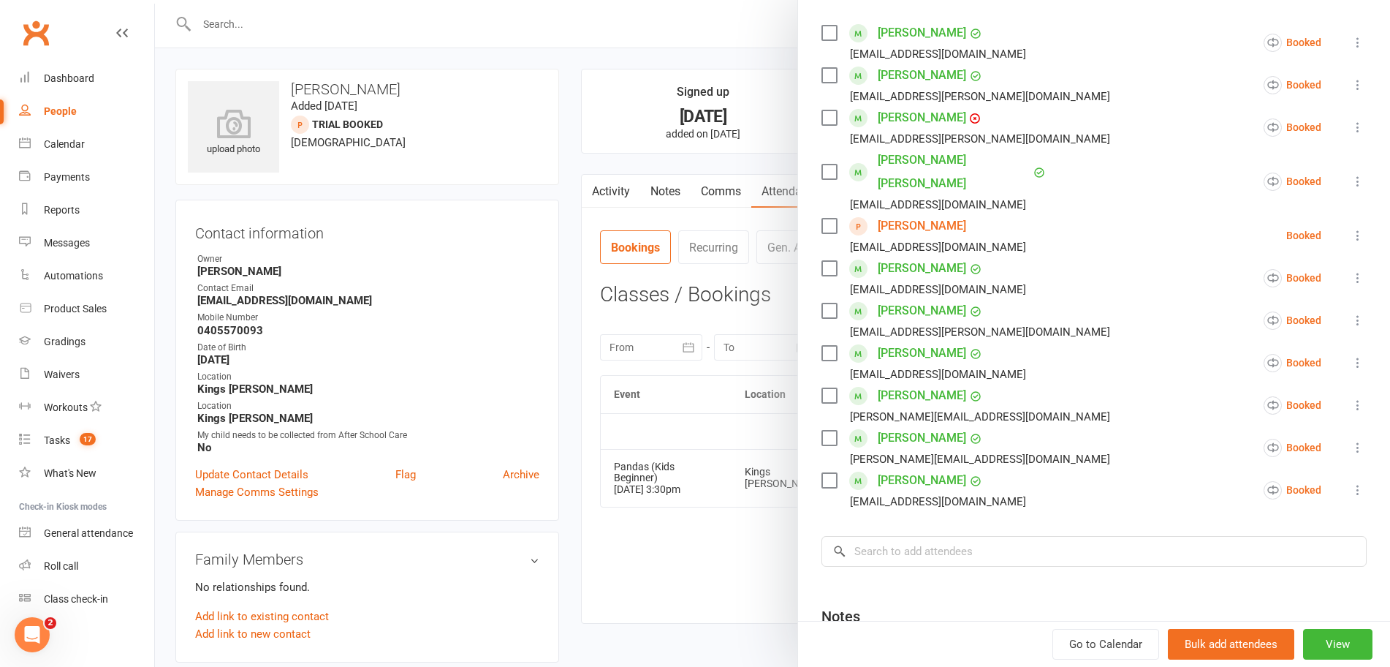
scroll to position [229, 0]
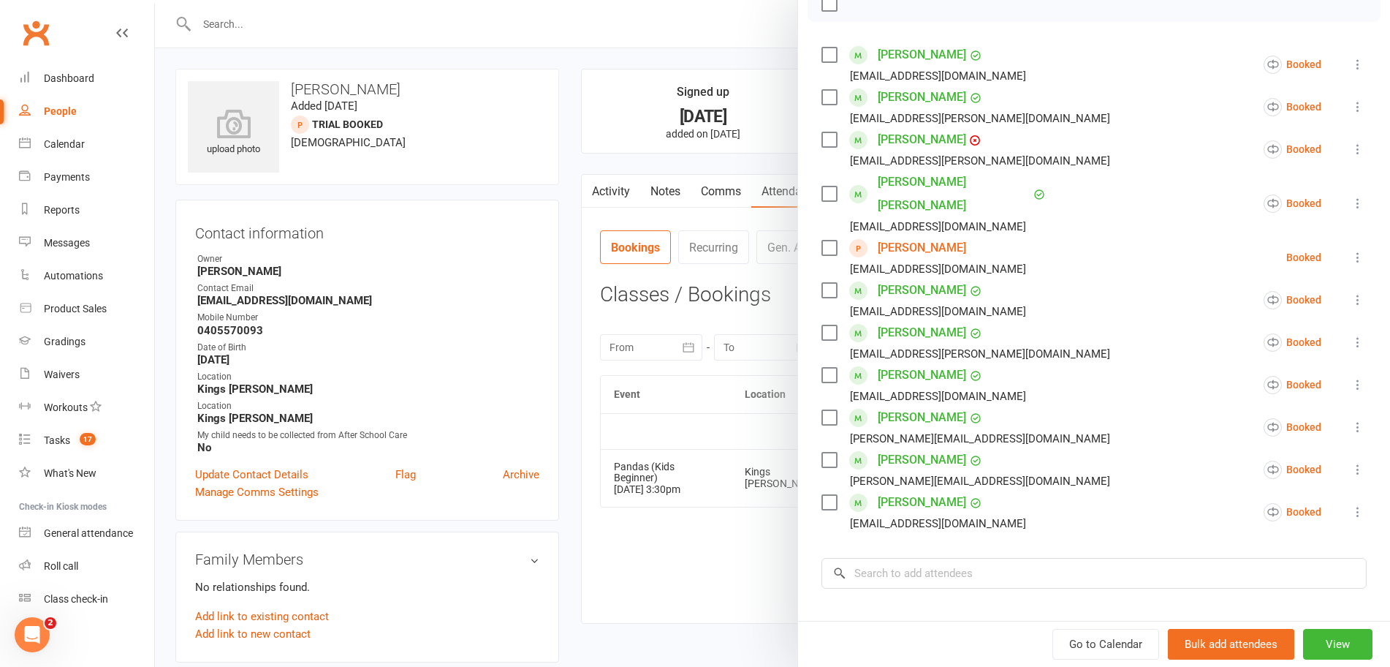
click at [664, 553] on div at bounding box center [772, 333] width 1235 height 667
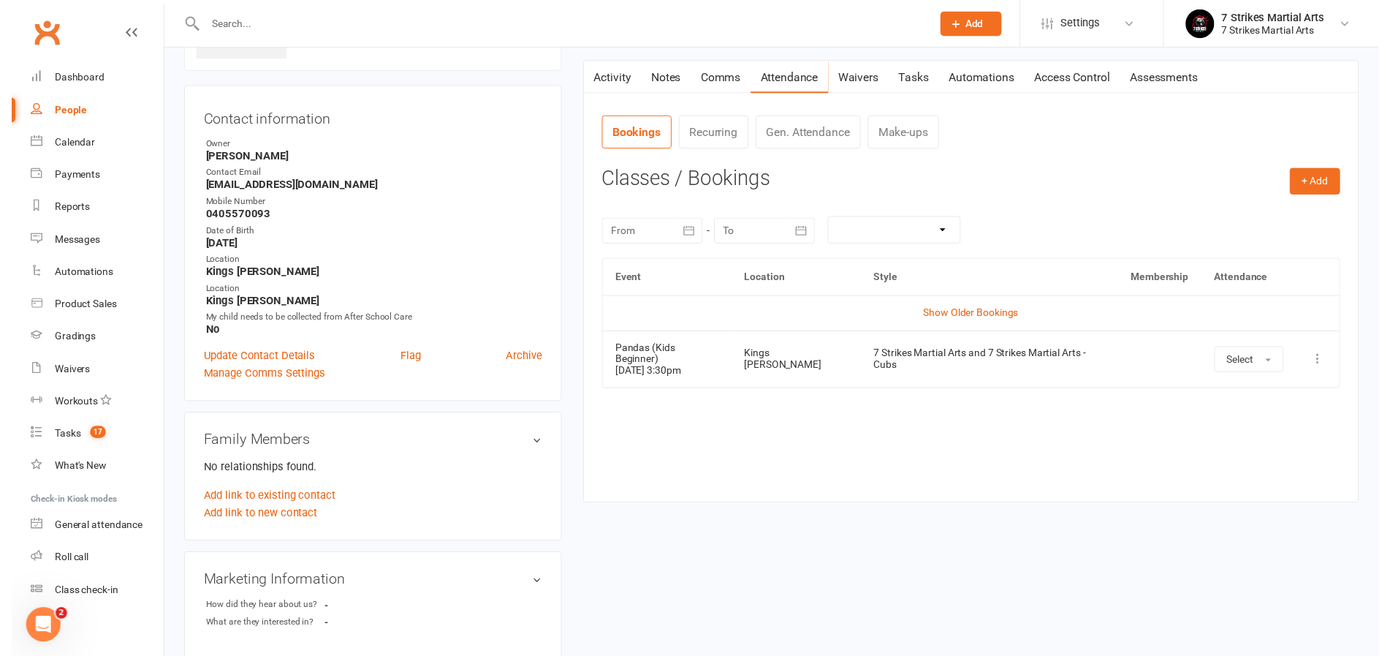
scroll to position [658, 0]
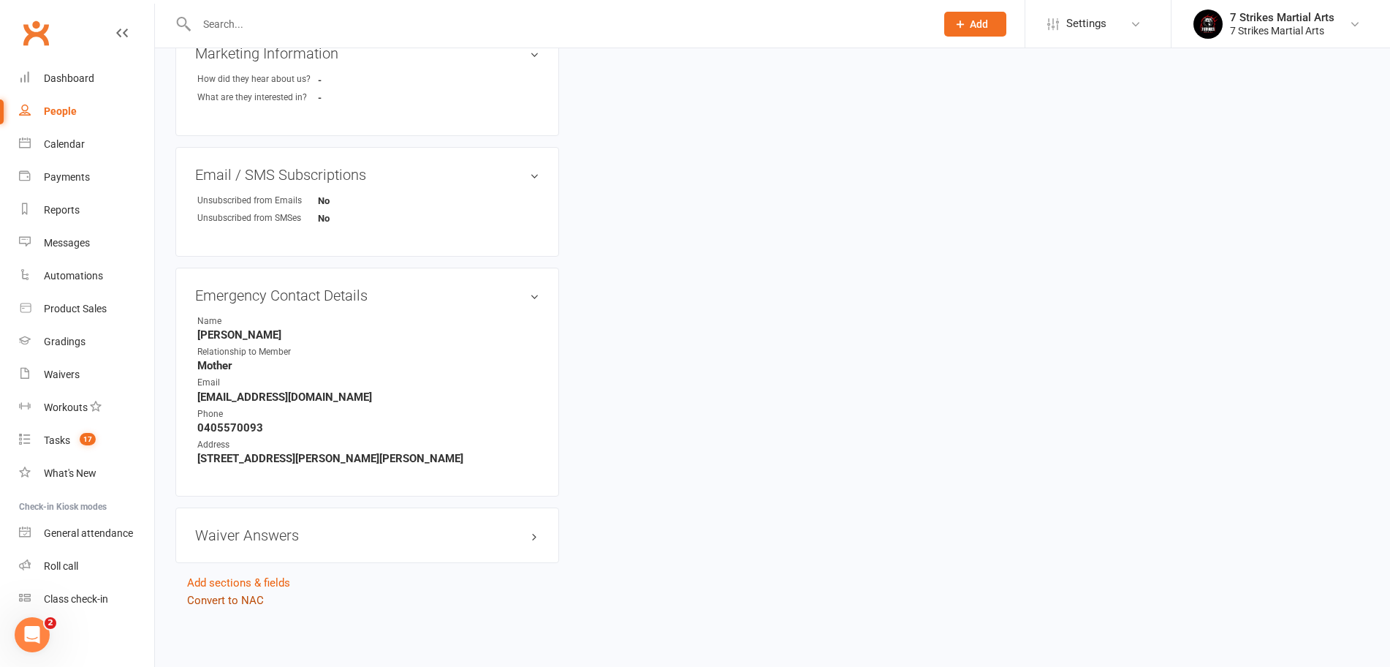
click at [231, 594] on link "Convert to NAC" at bounding box center [225, 600] width 77 height 13
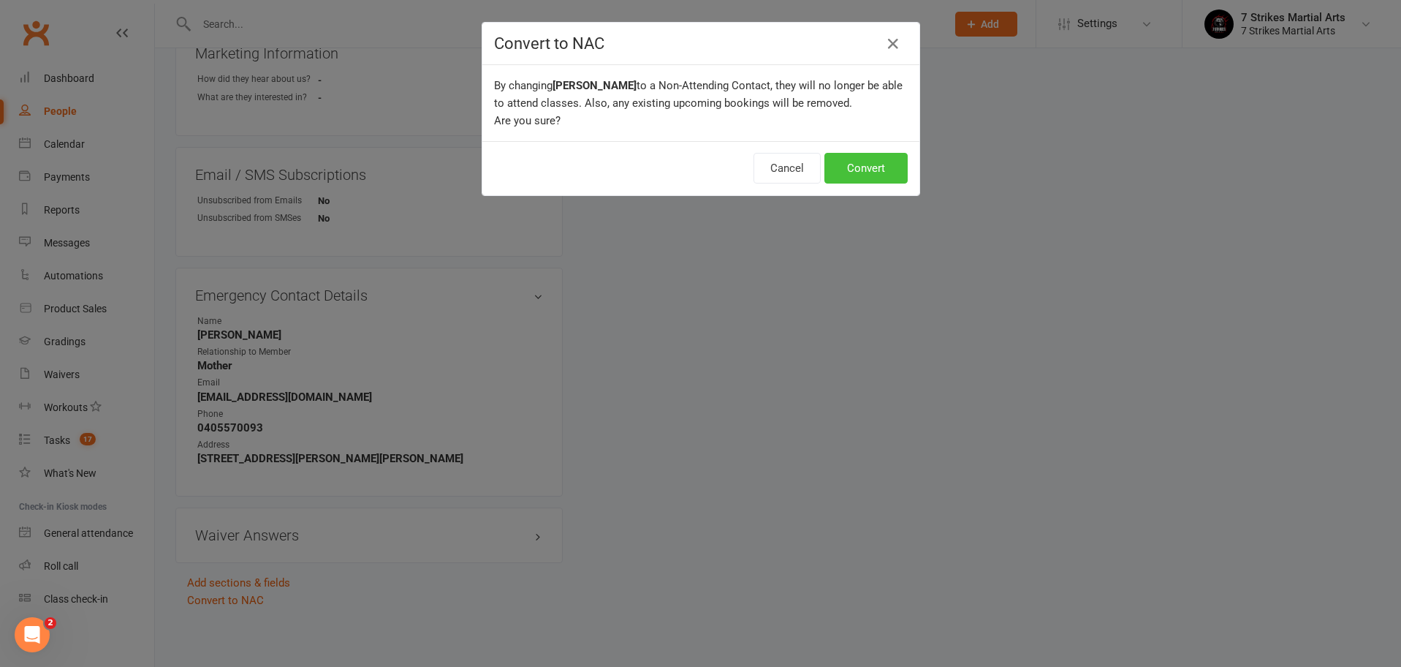
click at [860, 154] on button "Convert" at bounding box center [866, 168] width 83 height 31
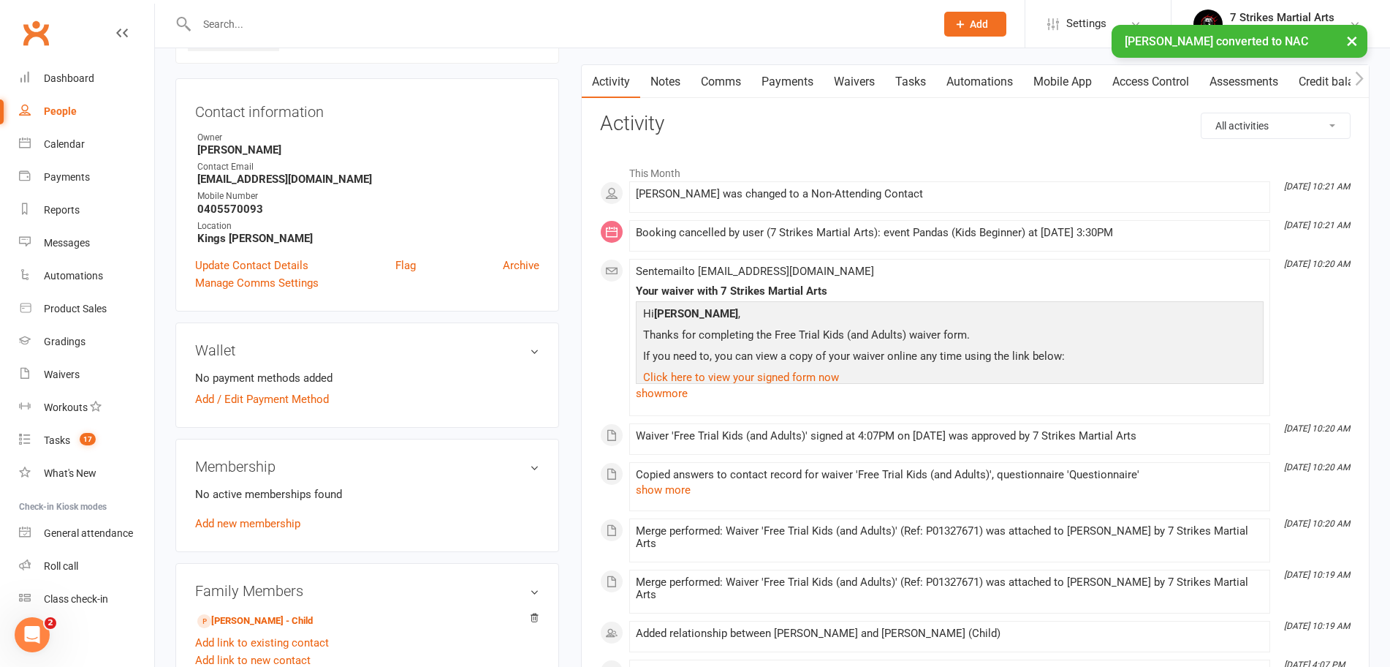
scroll to position [254, 0]
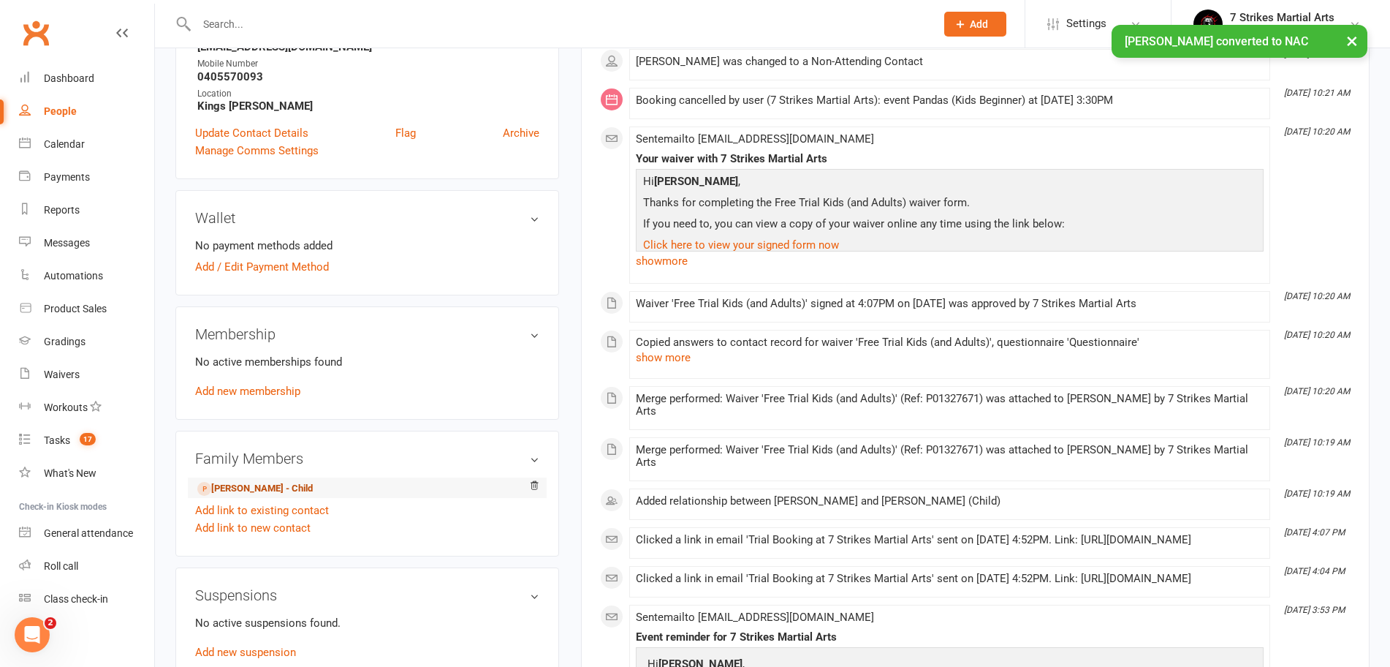
click at [270, 489] on link "Mason Hillier - Child" at bounding box center [254, 488] width 115 height 15
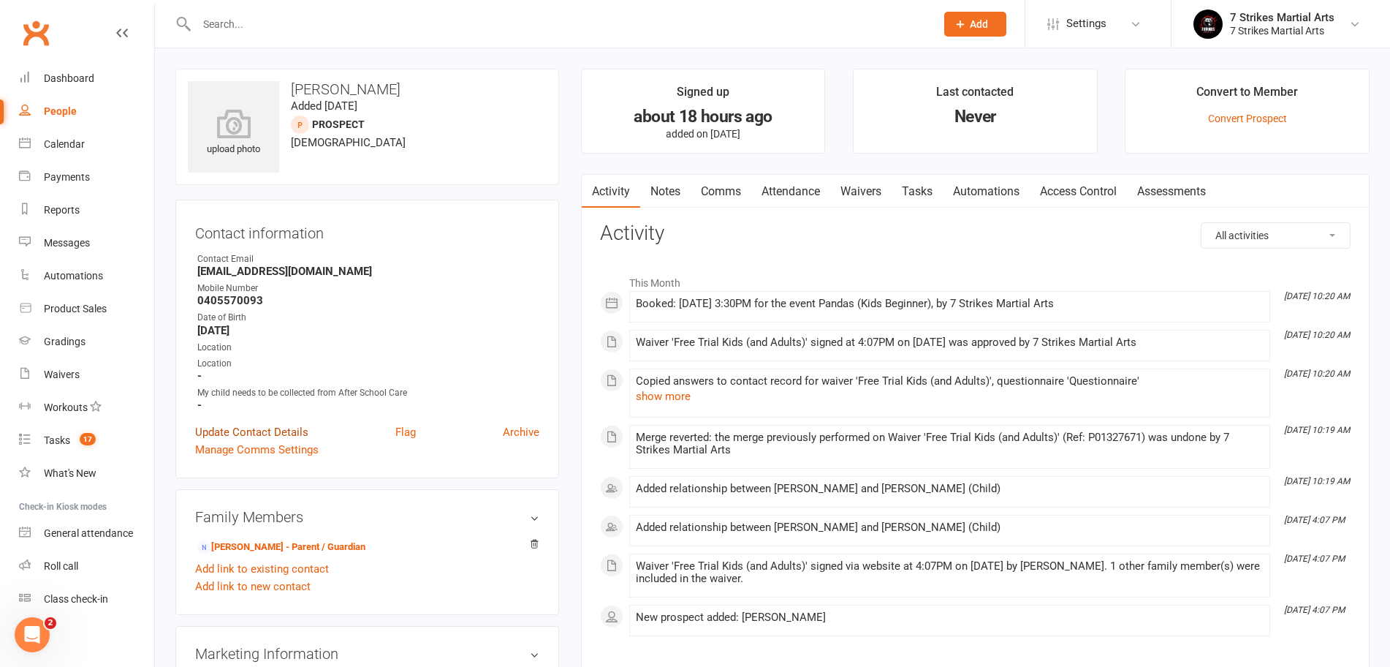
click at [258, 427] on link "Update Contact Details" at bounding box center [251, 432] width 113 height 18
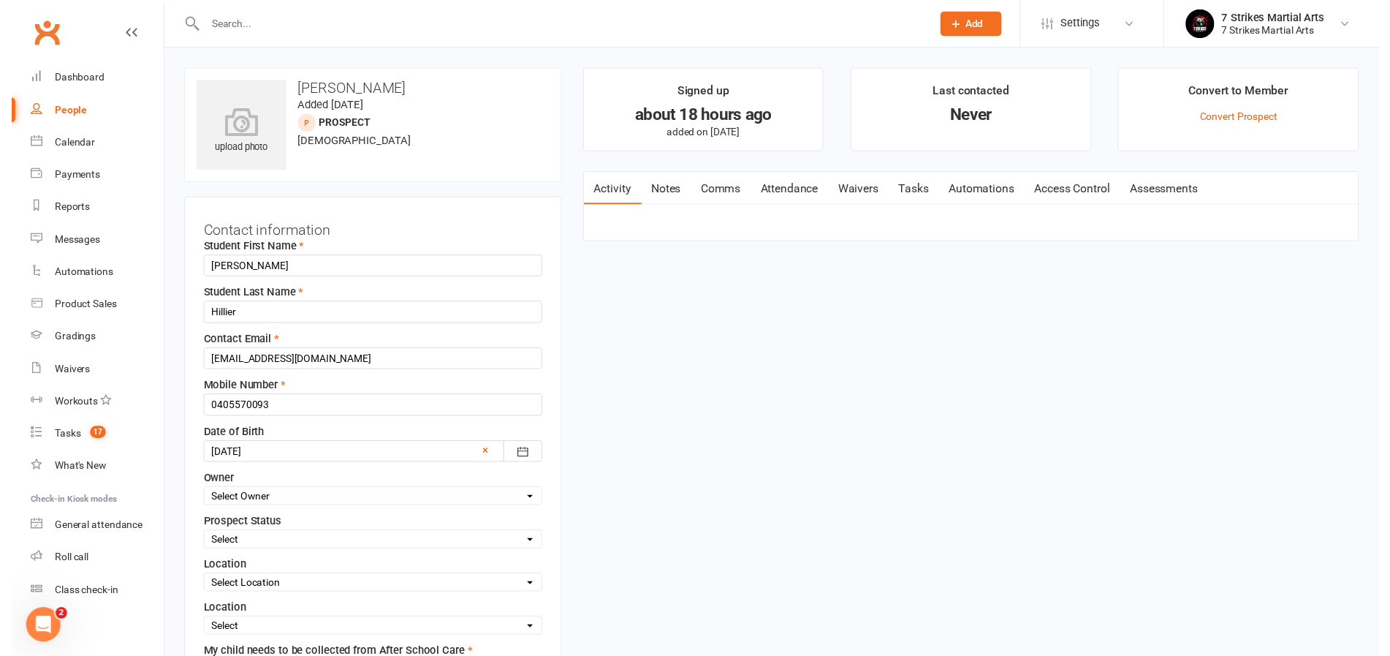
scroll to position [69, 0]
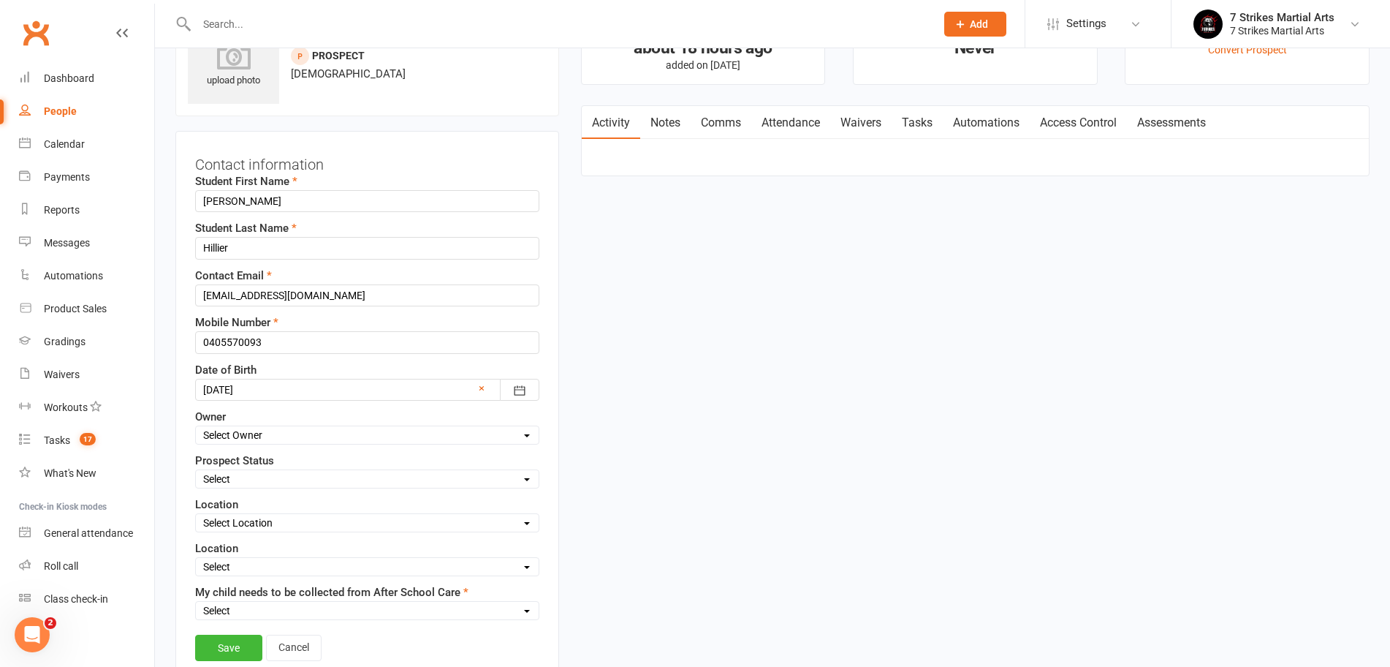
select select "5"
select select "Kings [PERSON_NAME]"
select select "No"
click at [230, 661] on div "Save Cancel" at bounding box center [367, 652] width 344 height 34
click at [230, 657] on link "Save" at bounding box center [228, 648] width 67 height 26
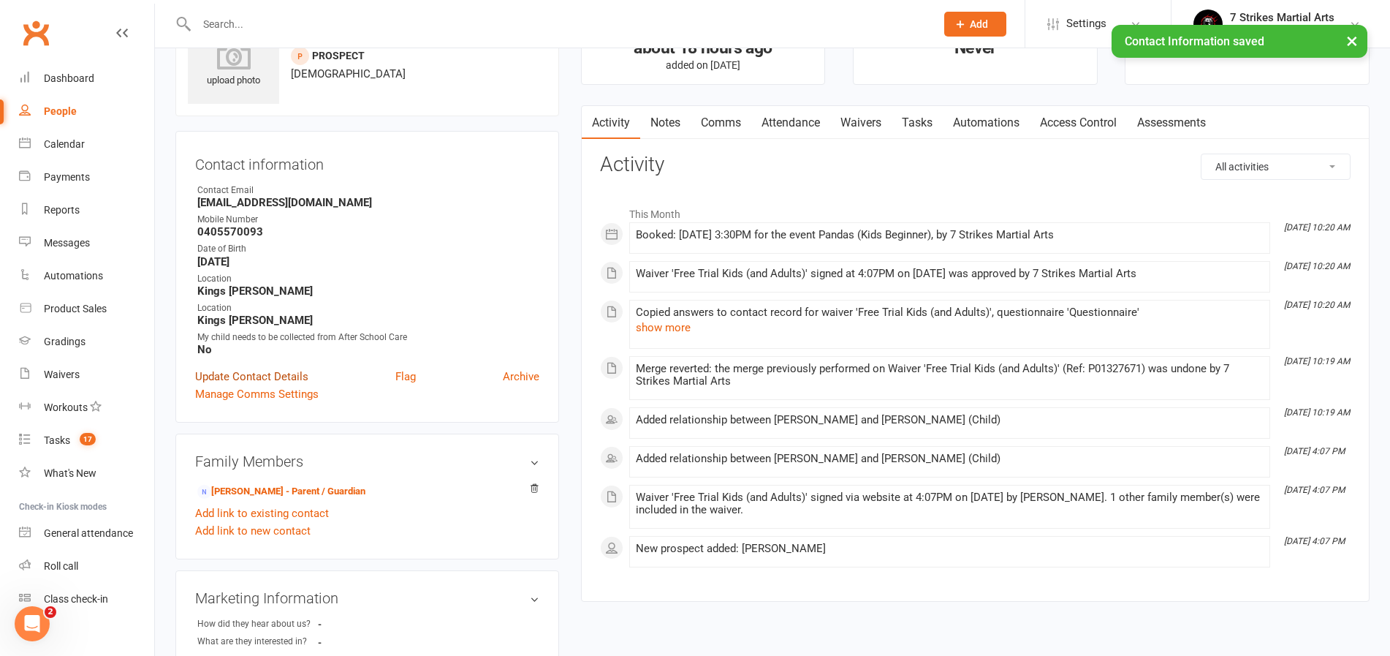
click at [278, 371] on link "Update Contact Details" at bounding box center [251, 377] width 113 height 18
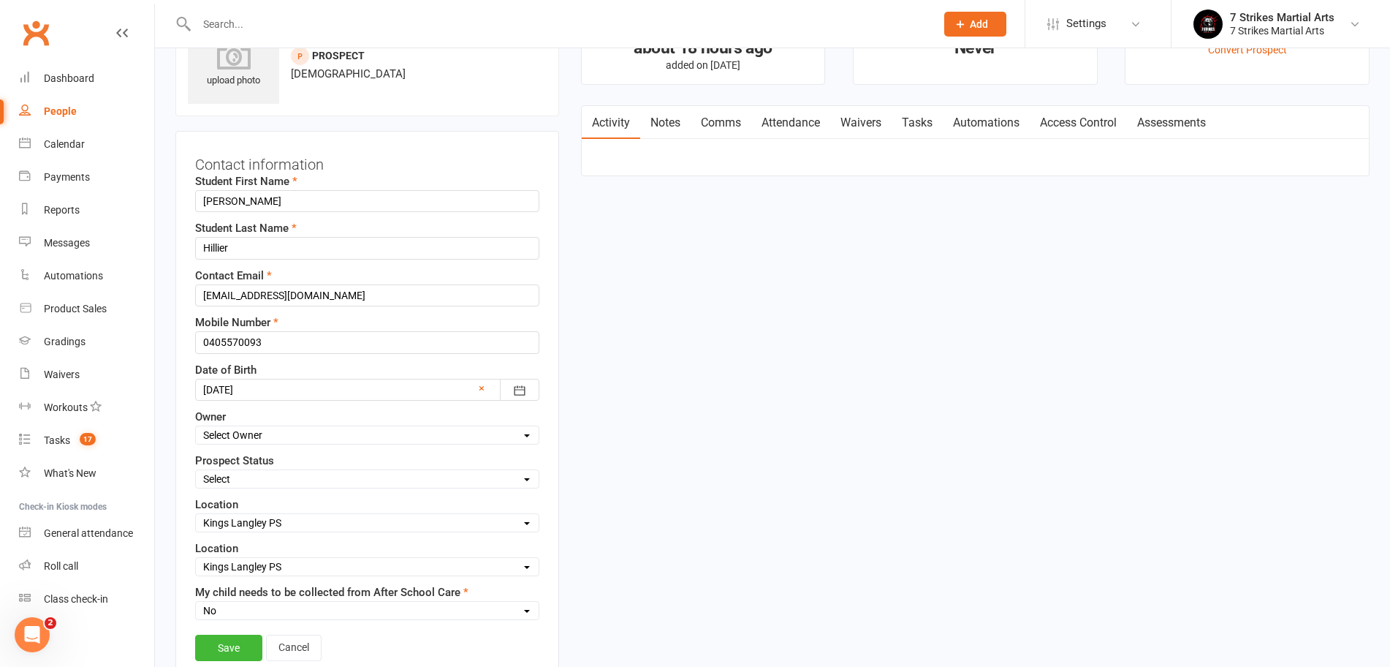
select select "Trial Booked"
click at [245, 642] on link "Save" at bounding box center [228, 648] width 67 height 26
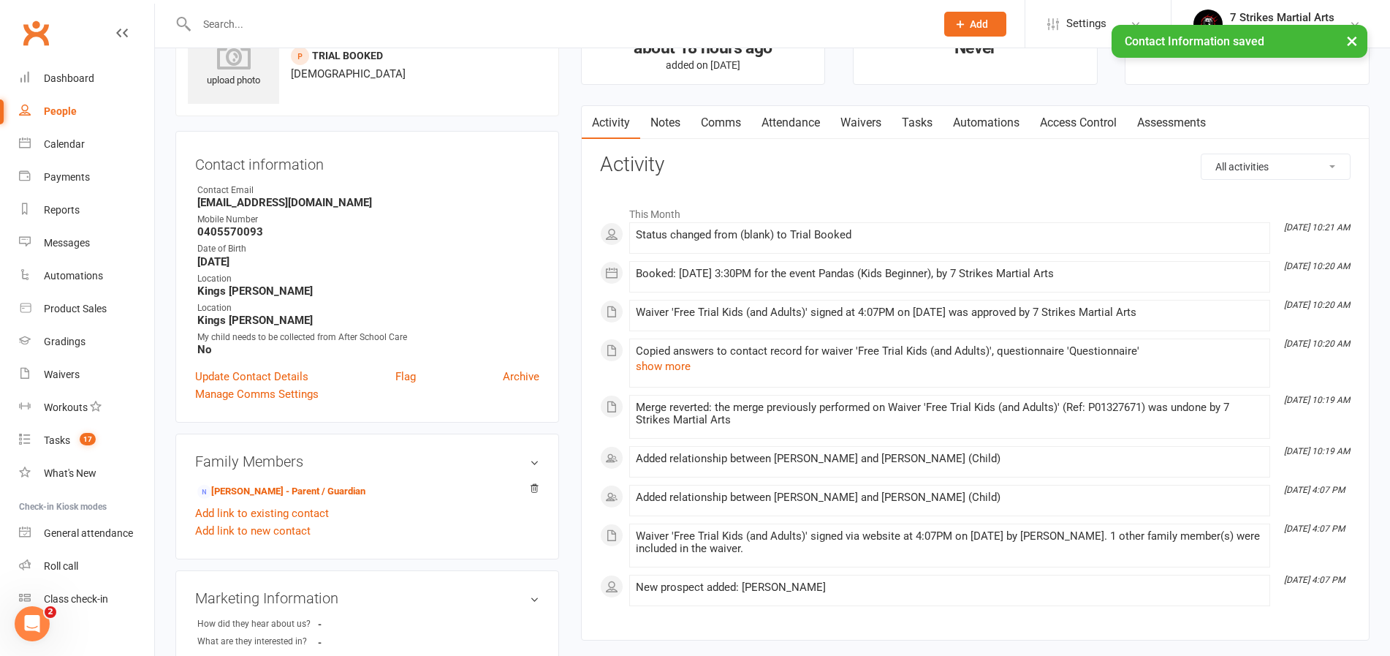
click at [664, 121] on link "Notes" at bounding box center [665, 123] width 50 height 34
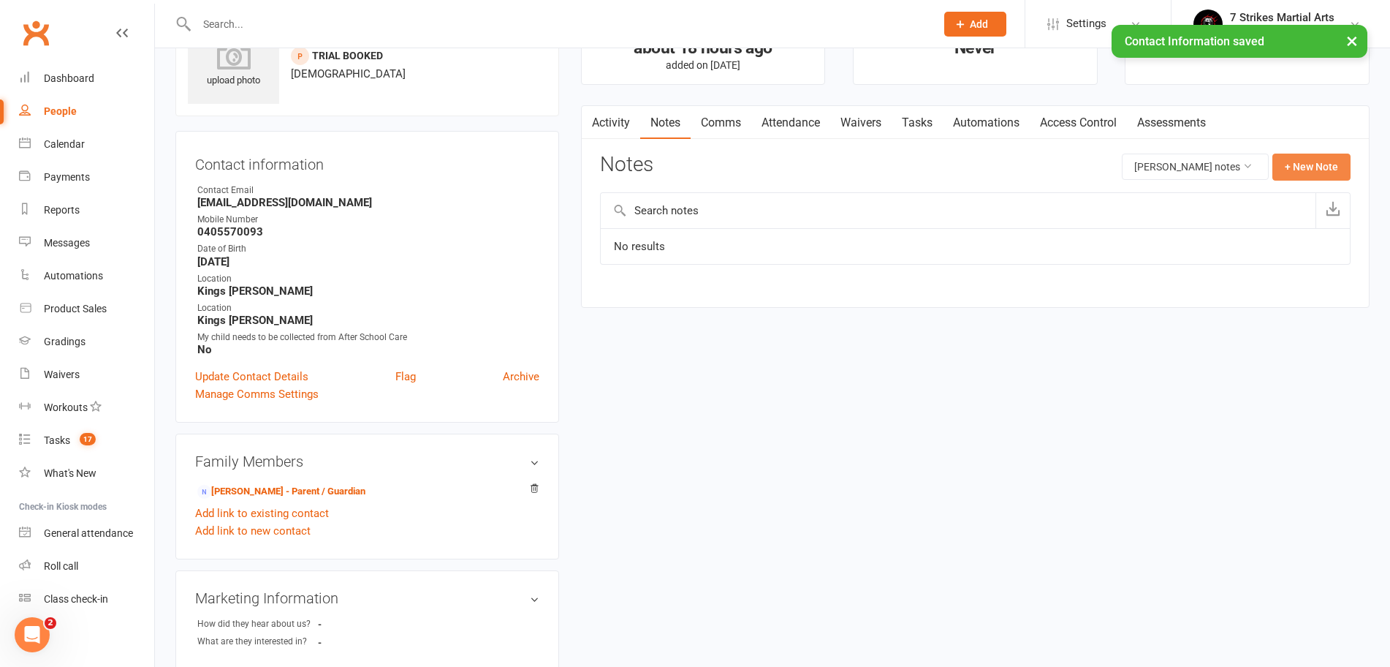
click at [1316, 170] on button "+ New Note" at bounding box center [1312, 167] width 78 height 26
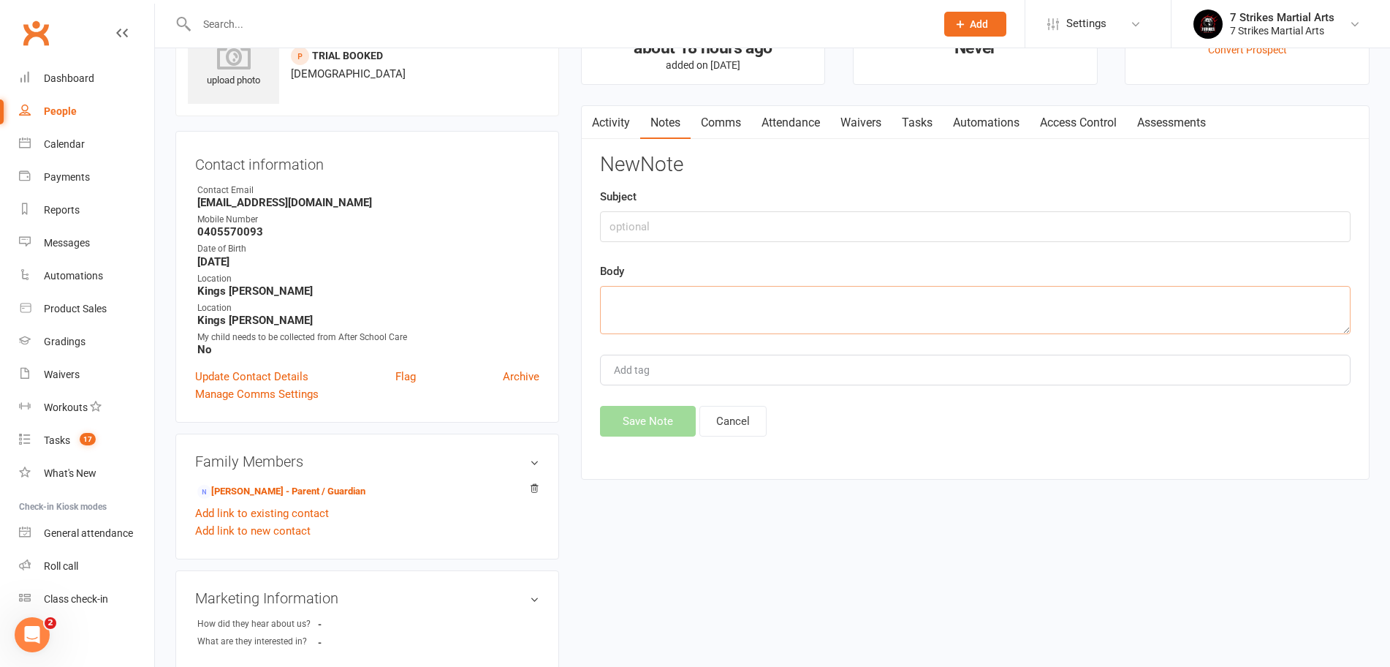
click at [649, 314] on textarea at bounding box center [975, 310] width 751 height 48
type textarea "friends with Levi Bell"
click at [648, 428] on button "Save Note" at bounding box center [648, 421] width 96 height 31
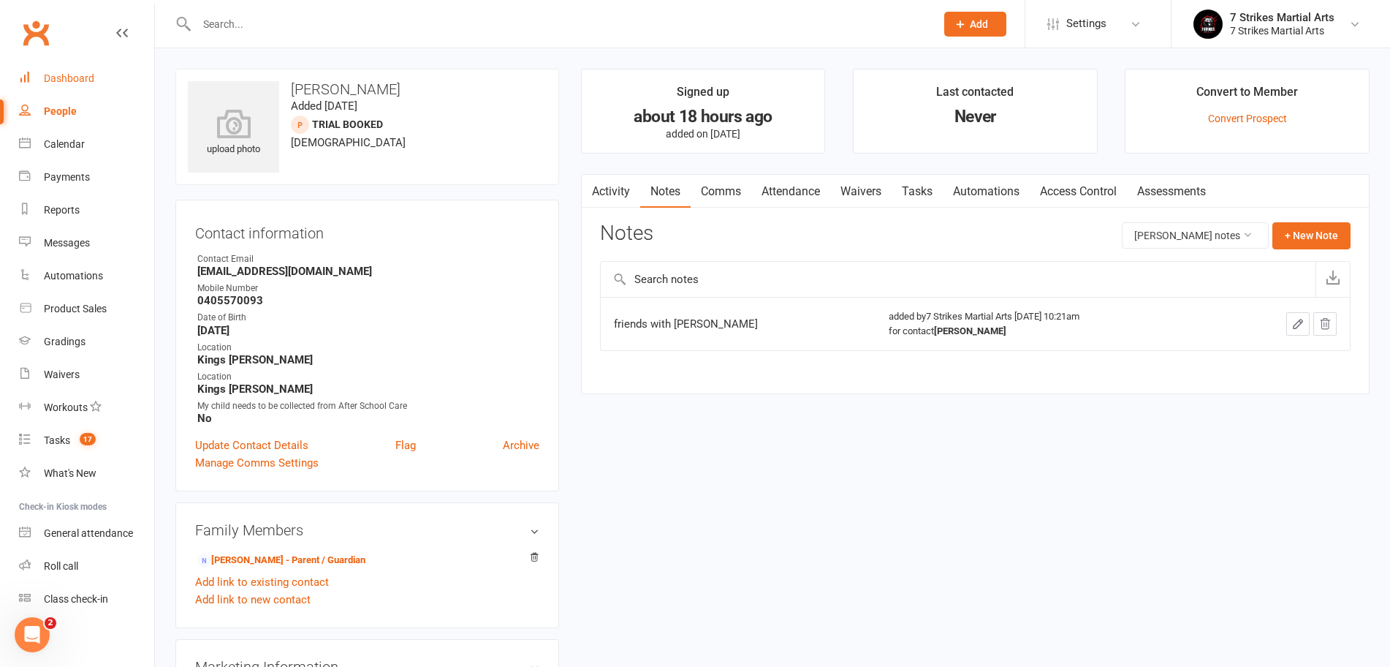
click at [88, 81] on div "Dashboard" at bounding box center [69, 78] width 50 height 12
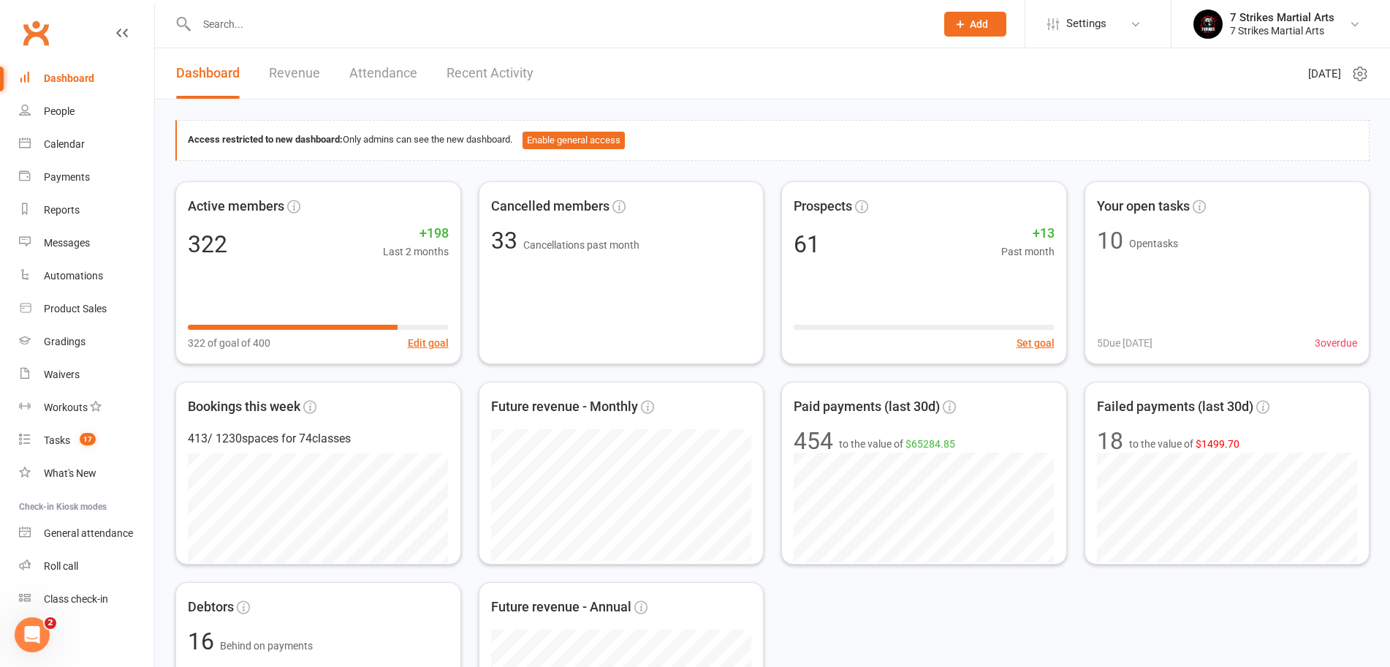
click at [295, 75] on link "Revenue" at bounding box center [294, 73] width 51 height 50
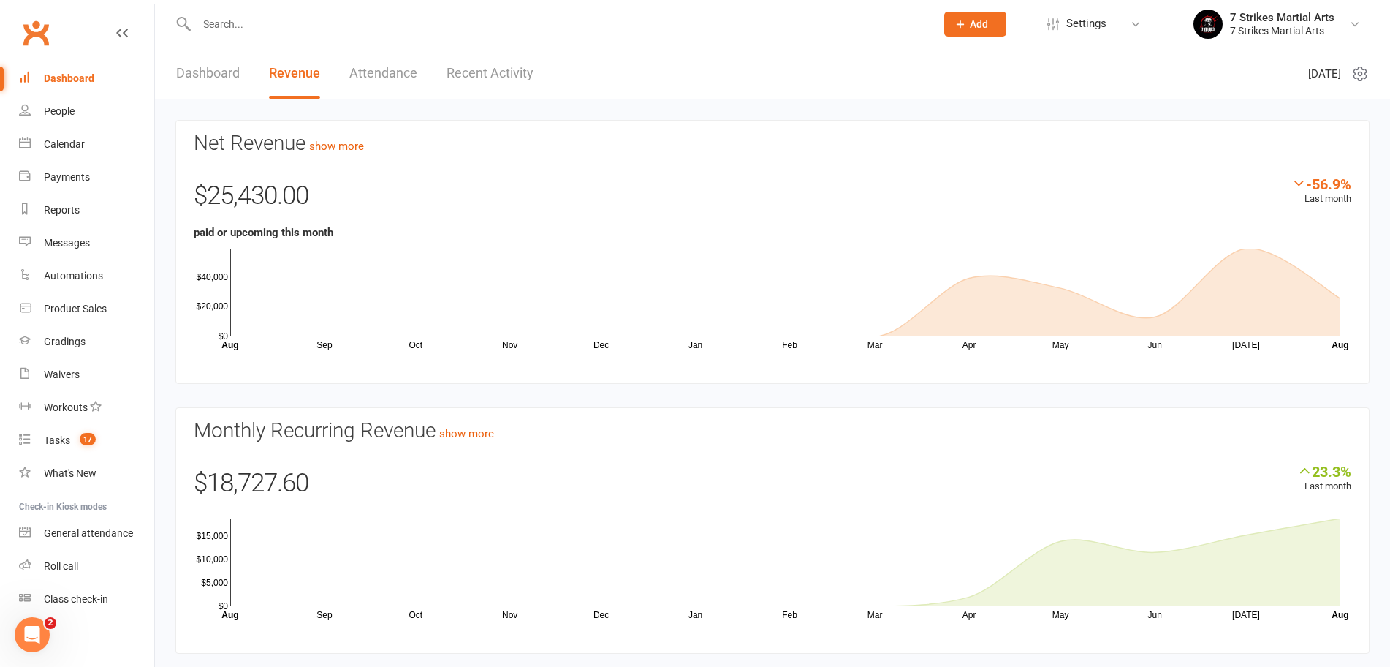
scroll to position [42, 0]
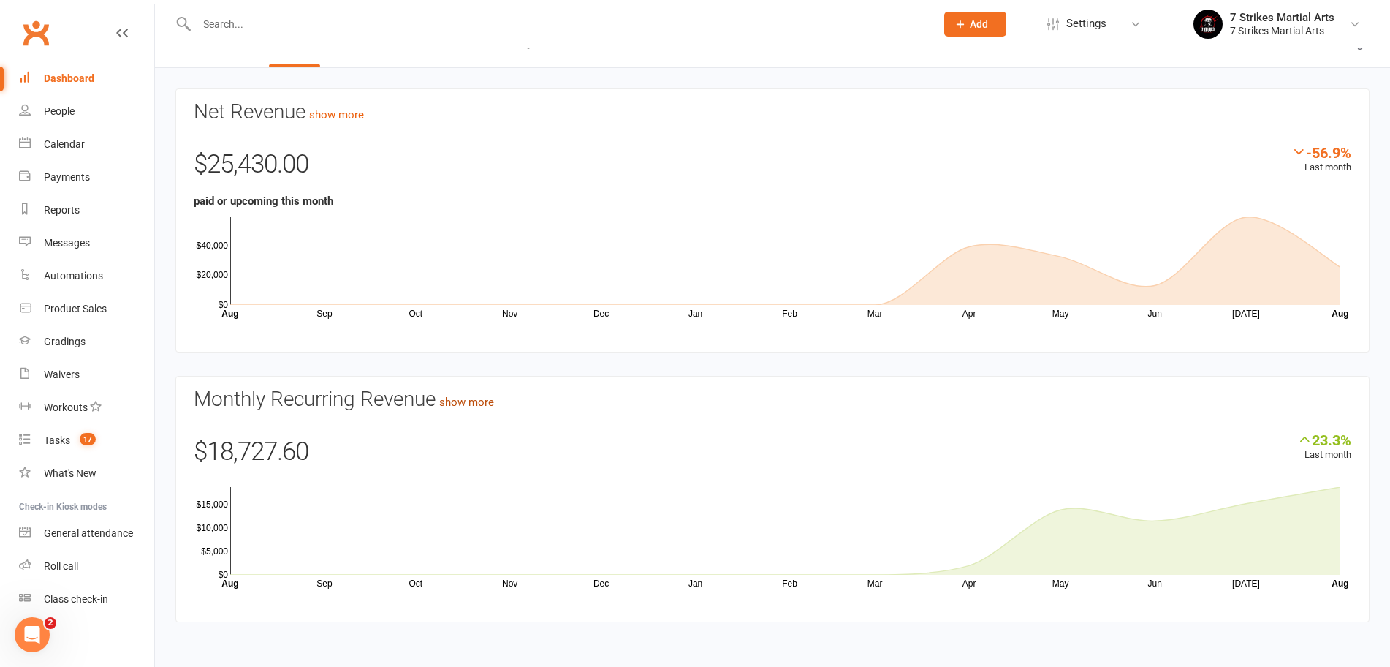
click at [489, 395] on link "show more" at bounding box center [466, 401] width 55 height 13
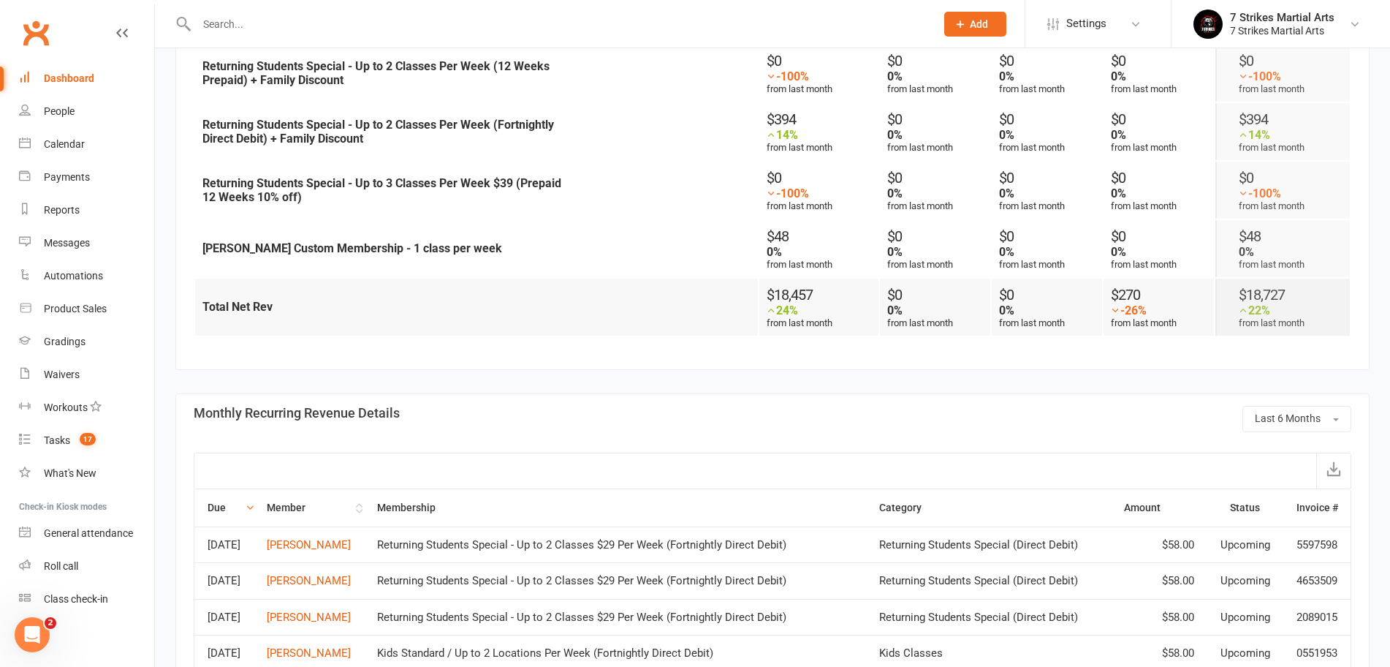
scroll to position [1478, 0]
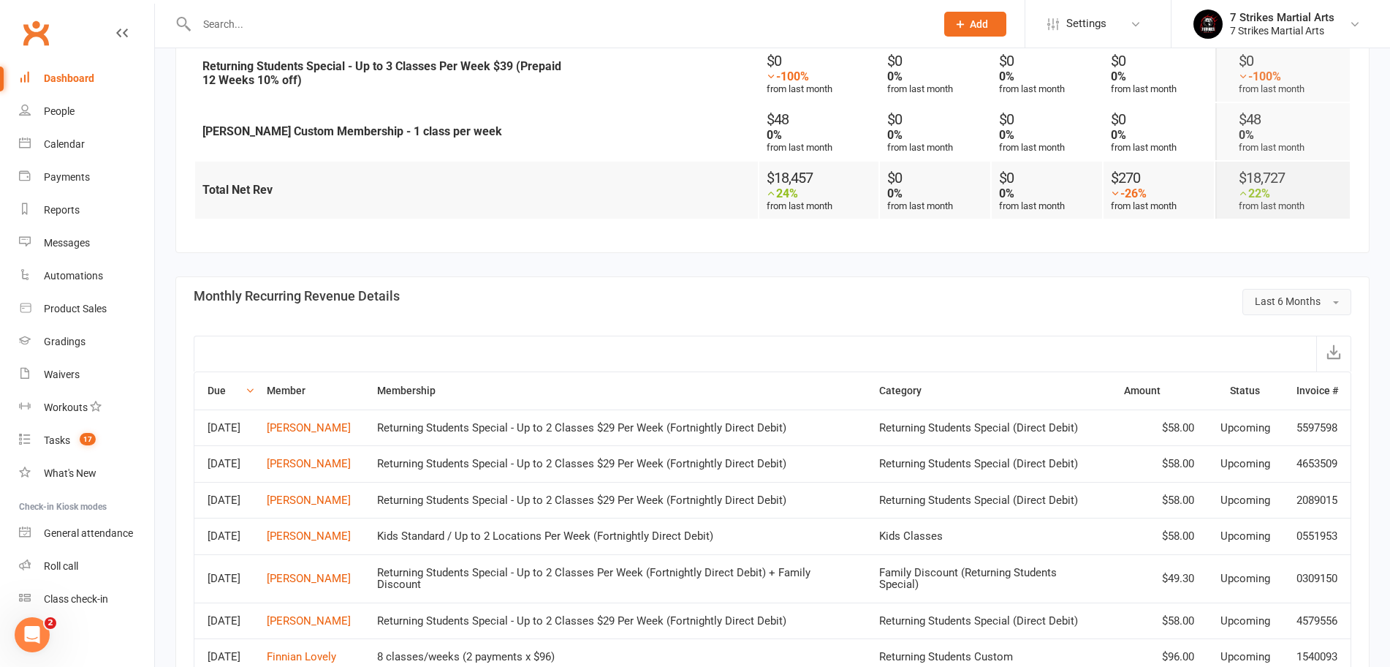
click at [1306, 302] on span "Last 6 Months" at bounding box center [1288, 301] width 66 height 12
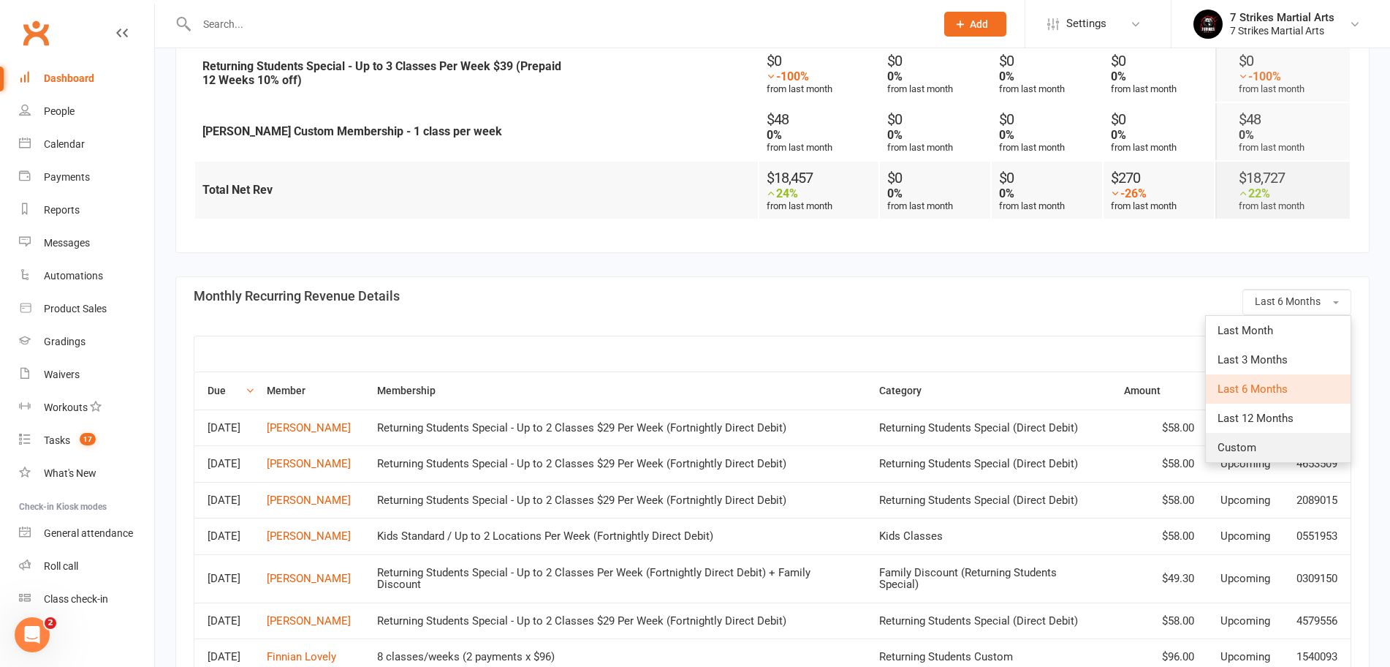
click at [1254, 450] on span "Custom" at bounding box center [1237, 447] width 39 height 13
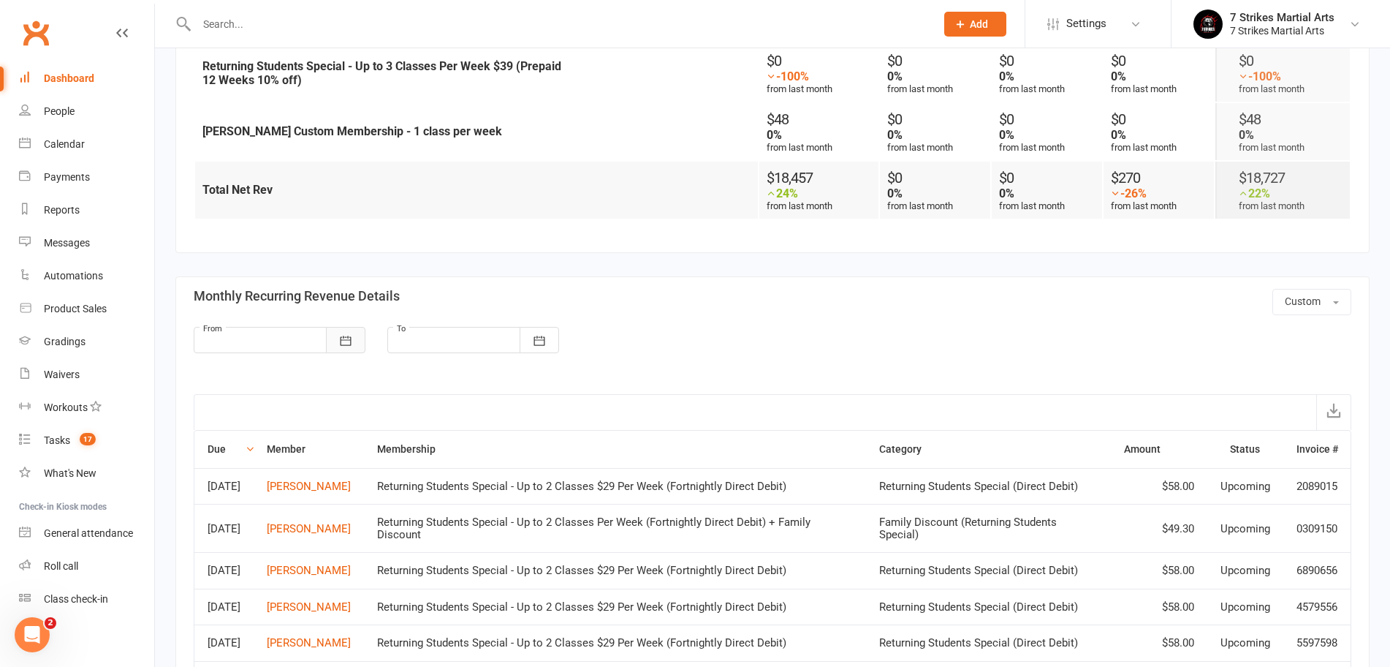
click at [355, 333] on button "button" at bounding box center [345, 340] width 39 height 26
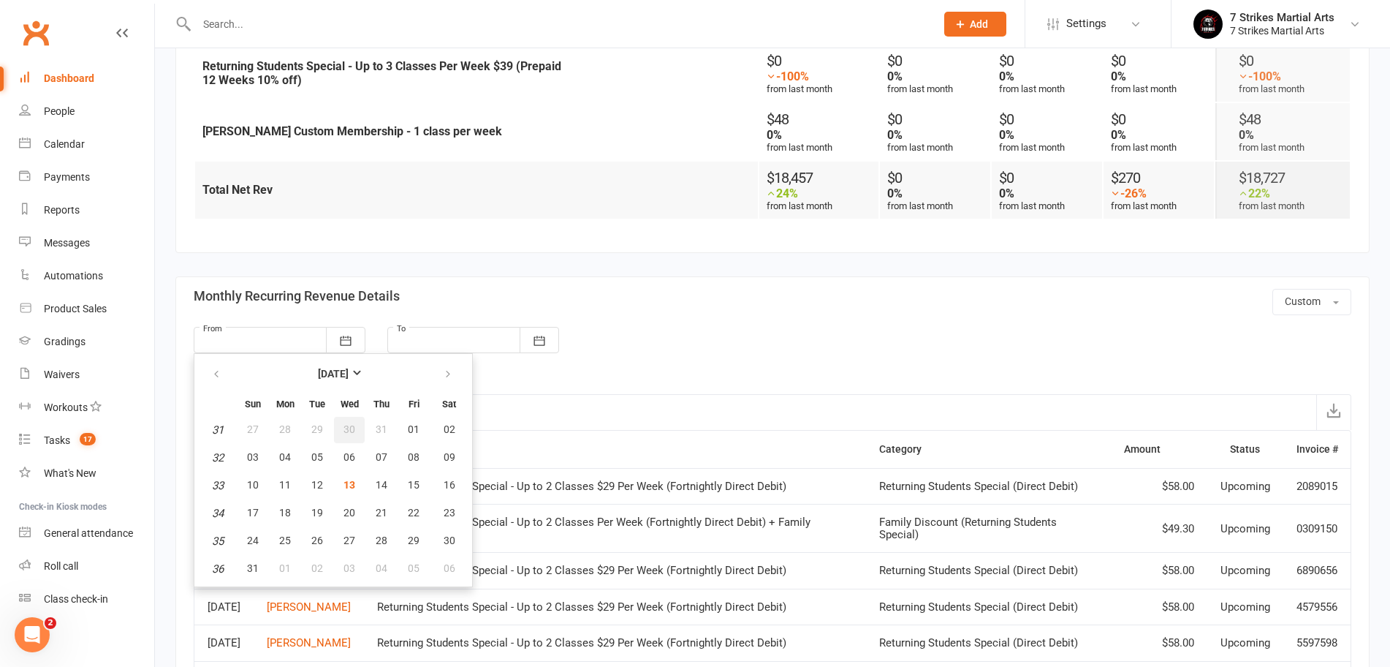
click at [341, 420] on button "30" at bounding box center [349, 430] width 31 height 26
type input "30 Jul 2025"
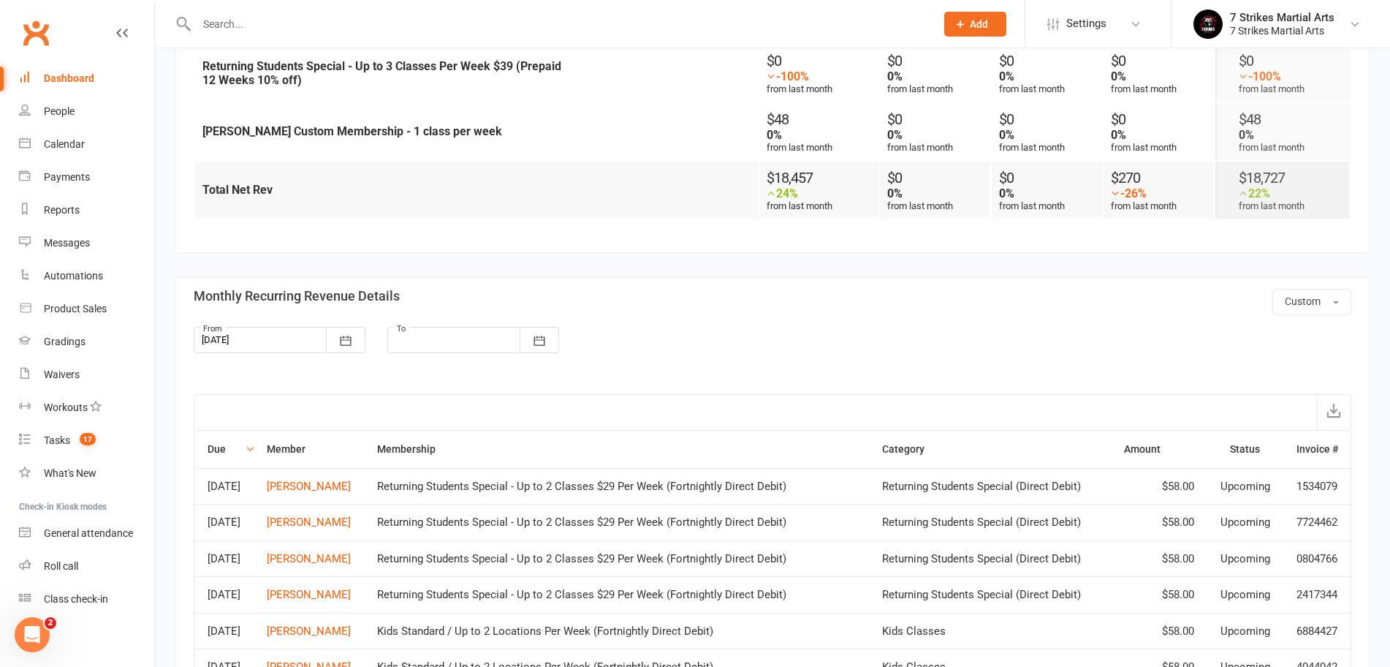
click at [458, 336] on div at bounding box center [473, 340] width 172 height 26
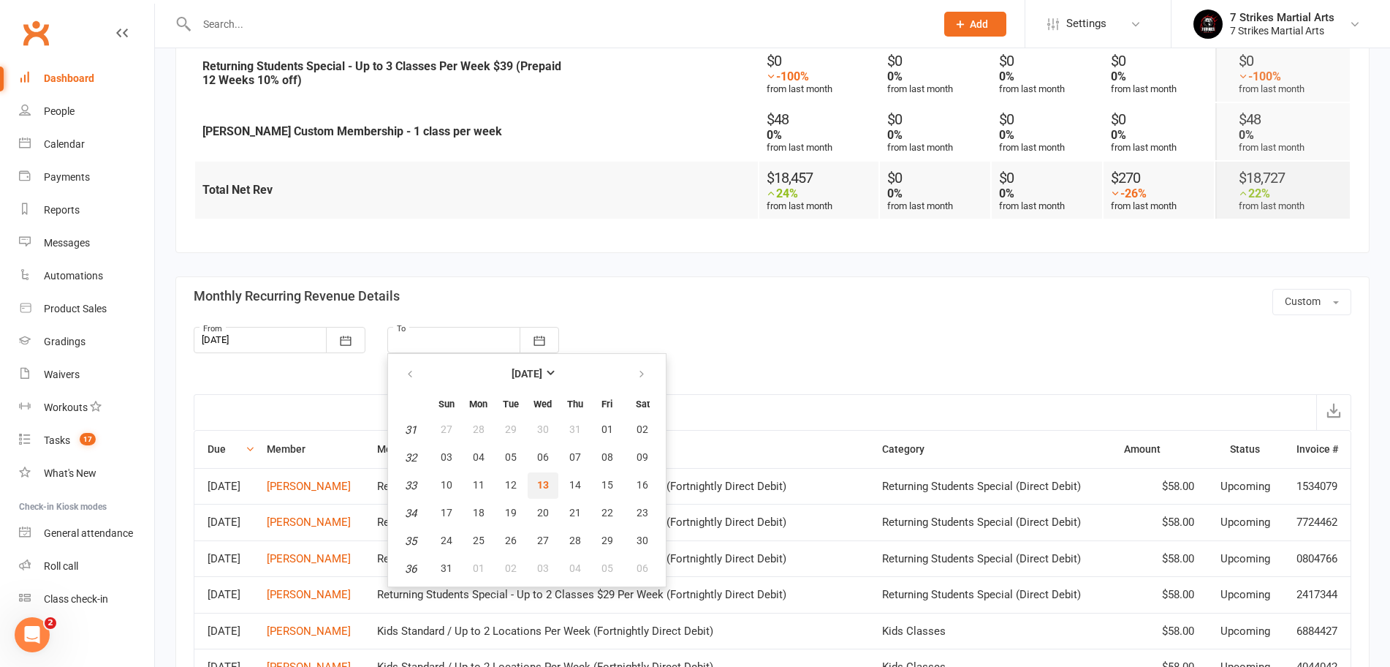
click at [542, 484] on span "13" at bounding box center [543, 485] width 12 height 12
type input "13 Aug 2025"
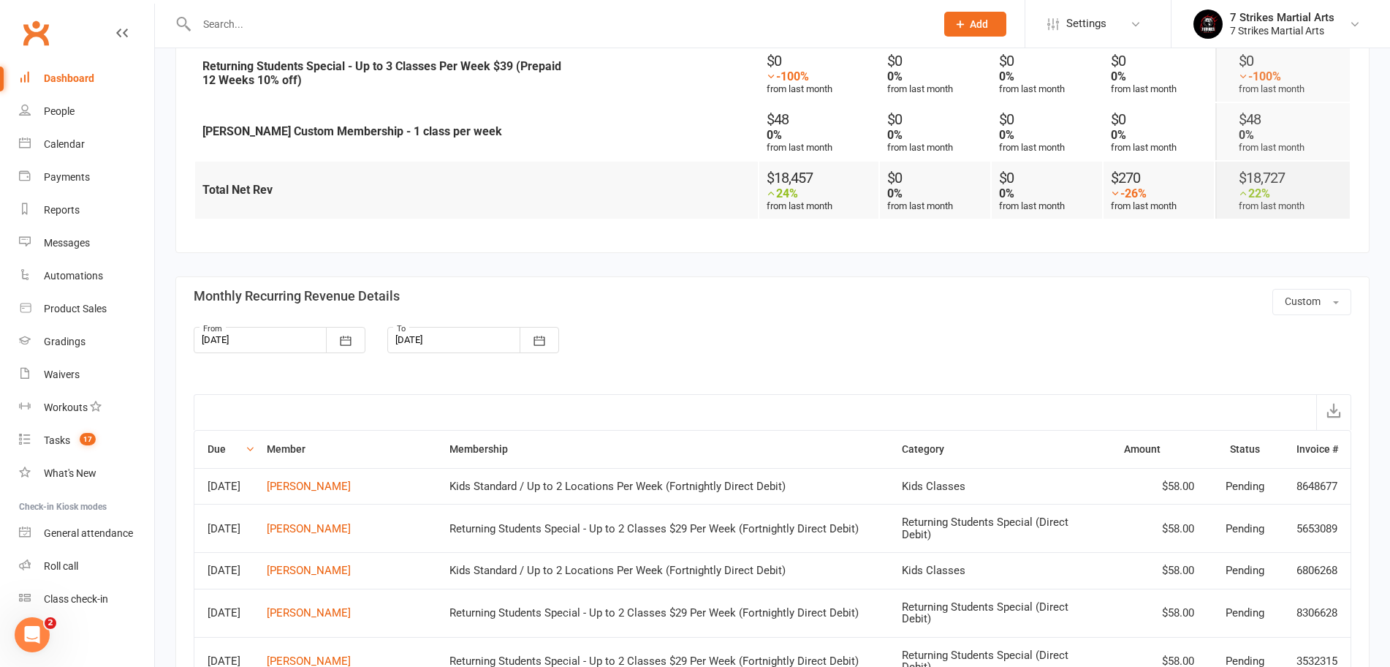
click at [1194, 341] on div "From 30 Jul 2025 July 2025 Sun Mon Tue Wed Thu Fri Sat 27 29 30 01 02 03 04 05 …" at bounding box center [764, 350] width 1162 height 47
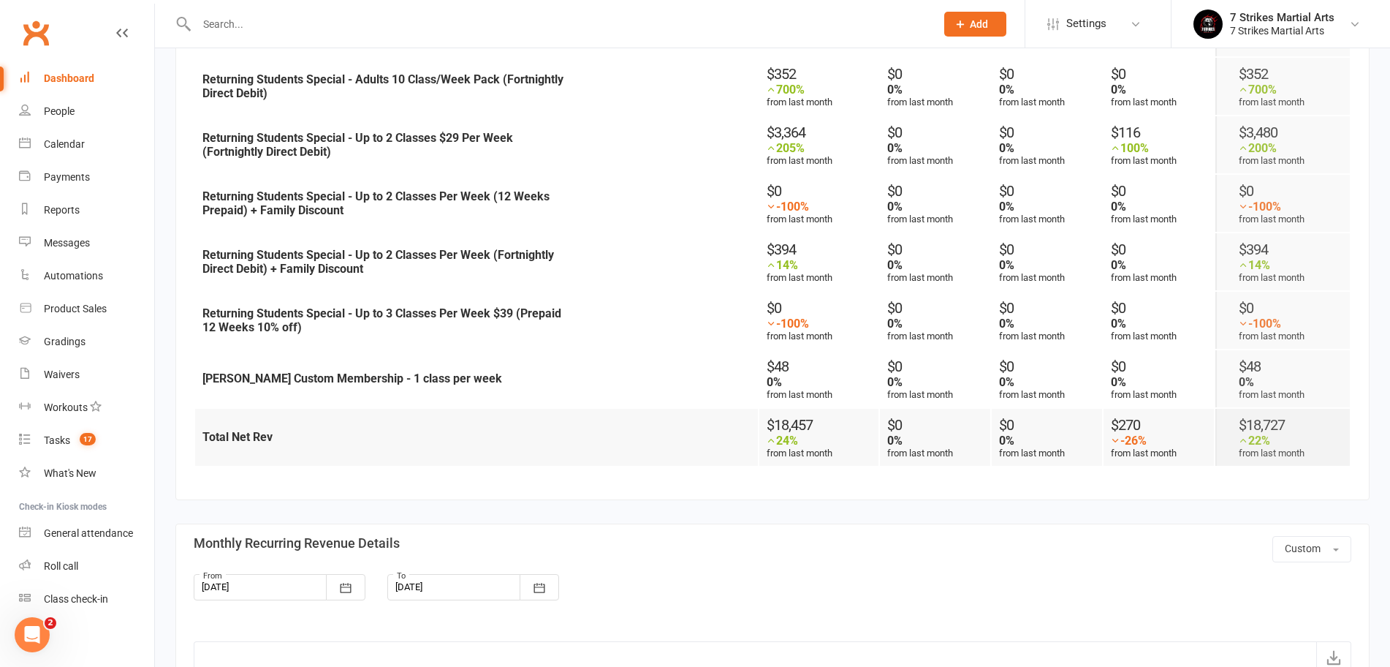
scroll to position [0, 0]
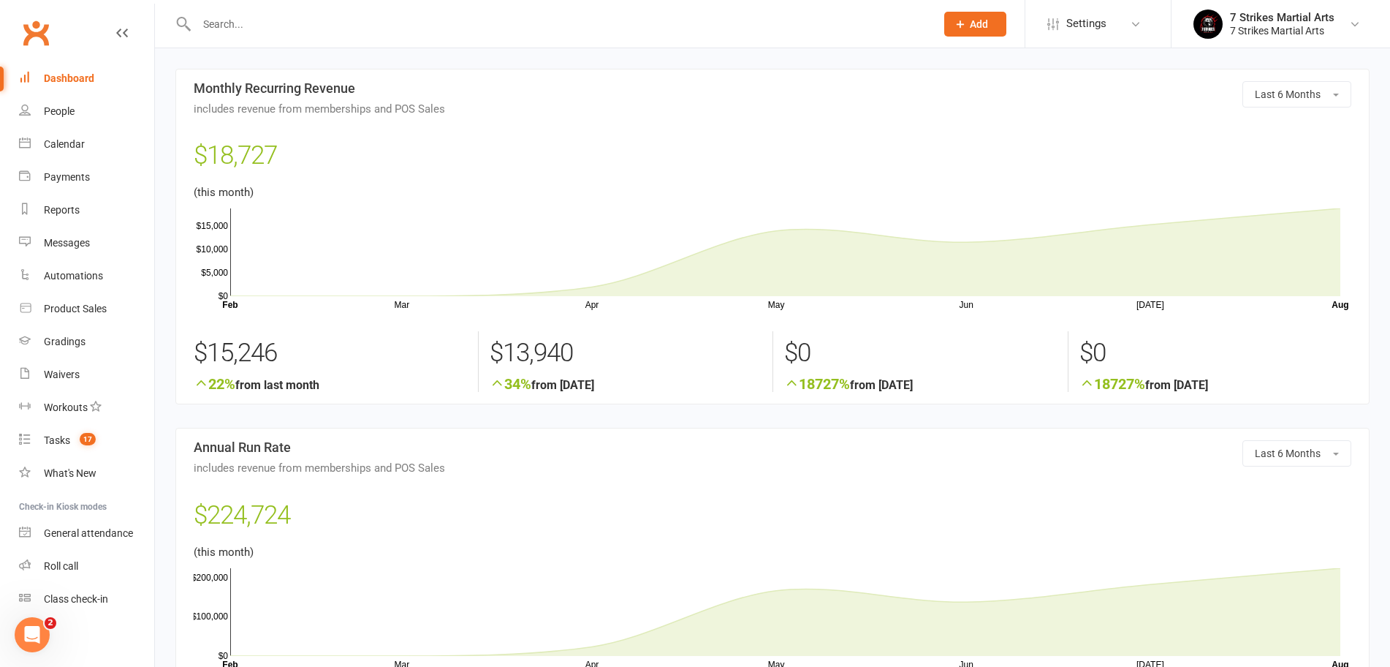
click at [113, 0] on react-component at bounding box center [462, 24] width 925 height 48
click at [566, 12] on div at bounding box center [550, 24] width 750 height 48
click at [558, 20] on input "text" at bounding box center [558, 24] width 733 height 20
